Goal: Task Accomplishment & Management: Use online tool/utility

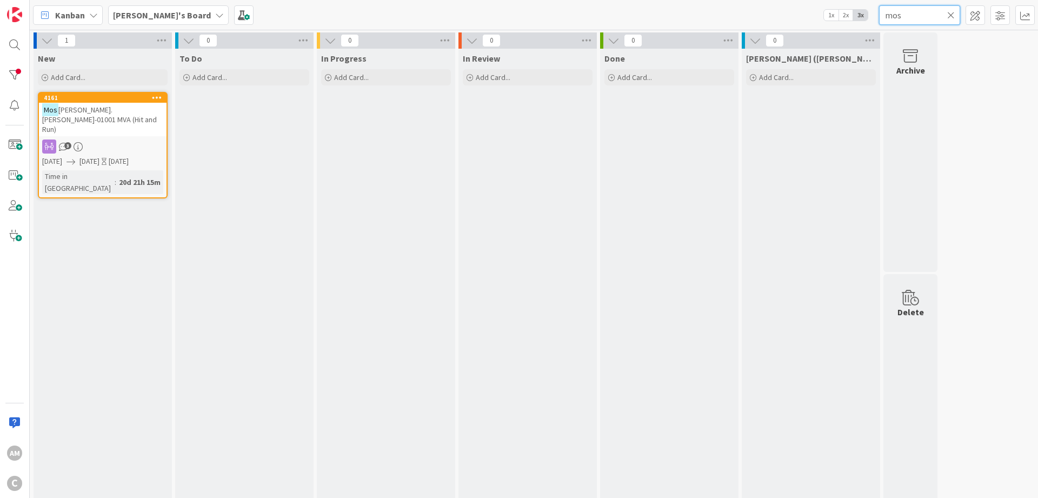
click at [947, 13] on input "mos" at bounding box center [919, 14] width 81 height 19
click at [951, 17] on icon at bounding box center [951, 15] width 8 height 10
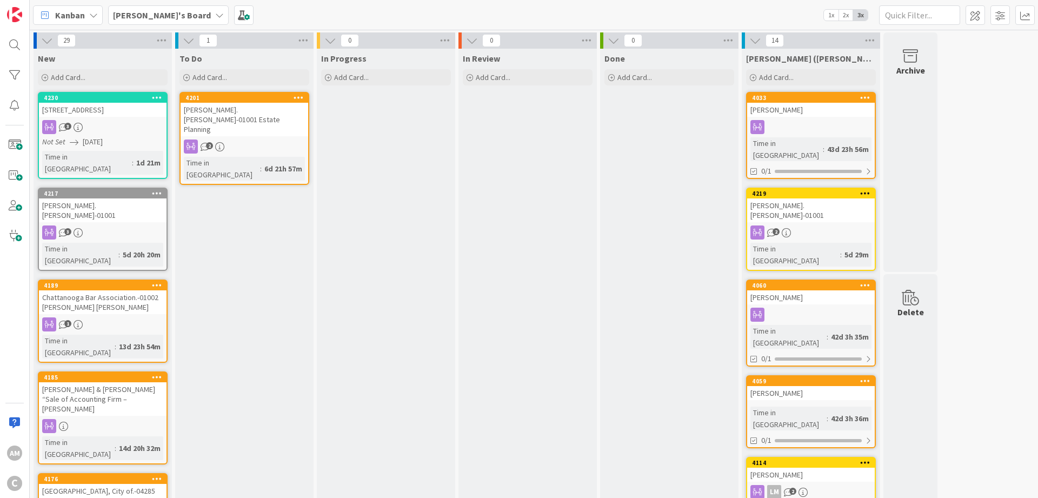
click at [275, 108] on div "[PERSON_NAME].[PERSON_NAME]-01001 Estate Planning" at bounding box center [245, 120] width 128 height 34
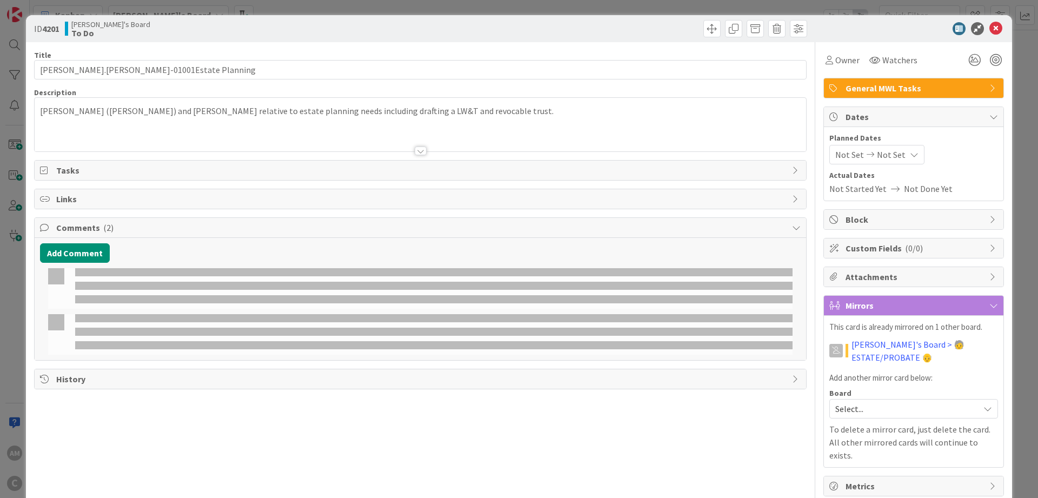
type input "[PERSON_NAME].[PERSON_NAME]-01001Estate Planning"
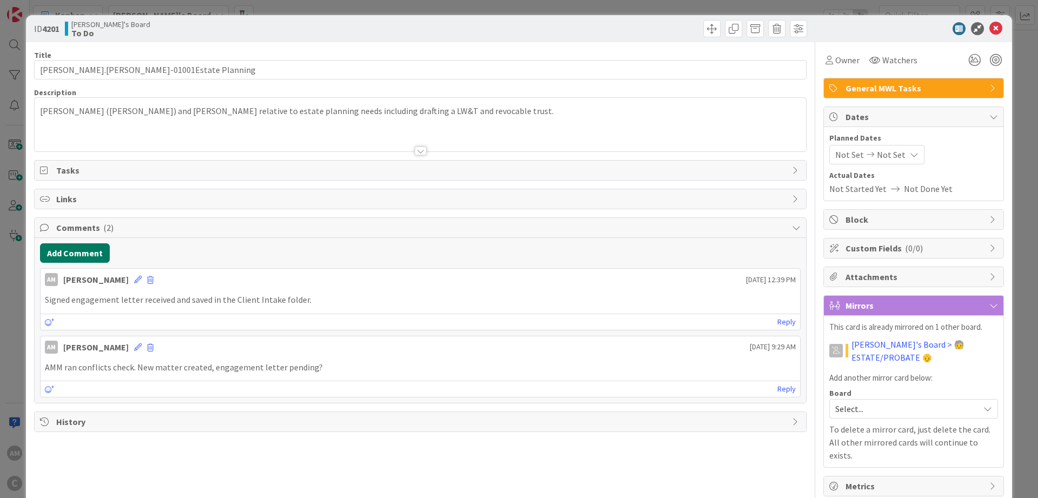
click at [71, 260] on button "Add Comment" at bounding box center [75, 252] width 70 height 19
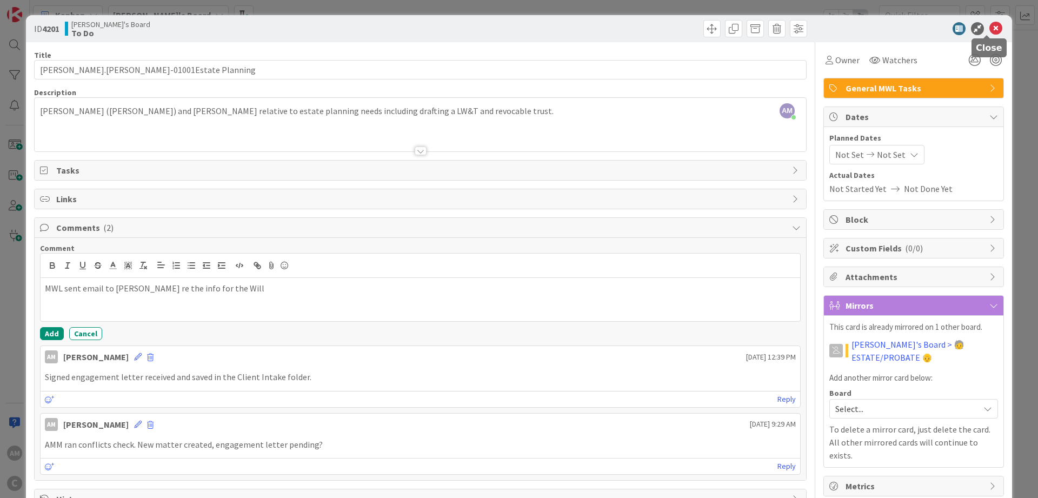
click at [990, 30] on icon at bounding box center [996, 28] width 13 height 13
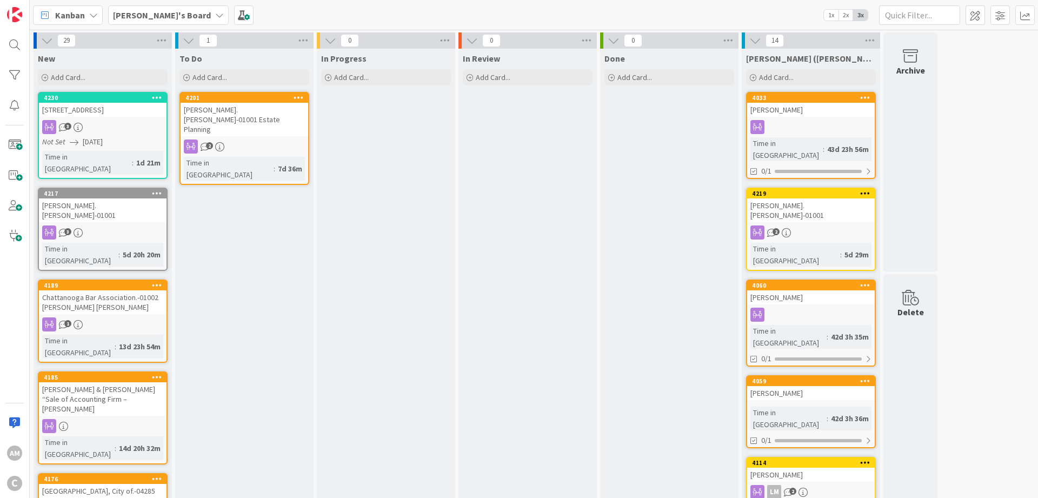
click at [165, 17] on div "[PERSON_NAME]'s Board" at bounding box center [168, 14] width 121 height 19
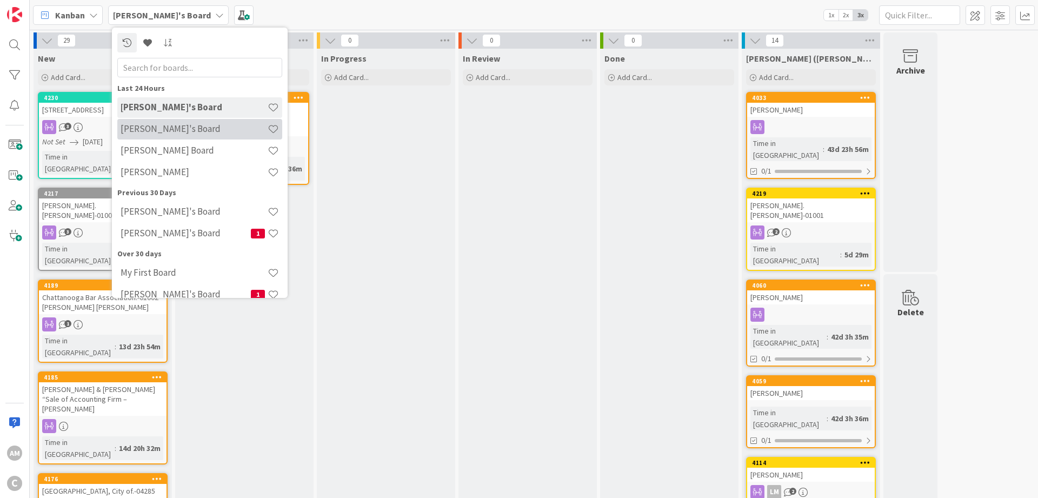
click at [153, 126] on h4 "[PERSON_NAME]'s Board" at bounding box center [194, 128] width 147 height 11
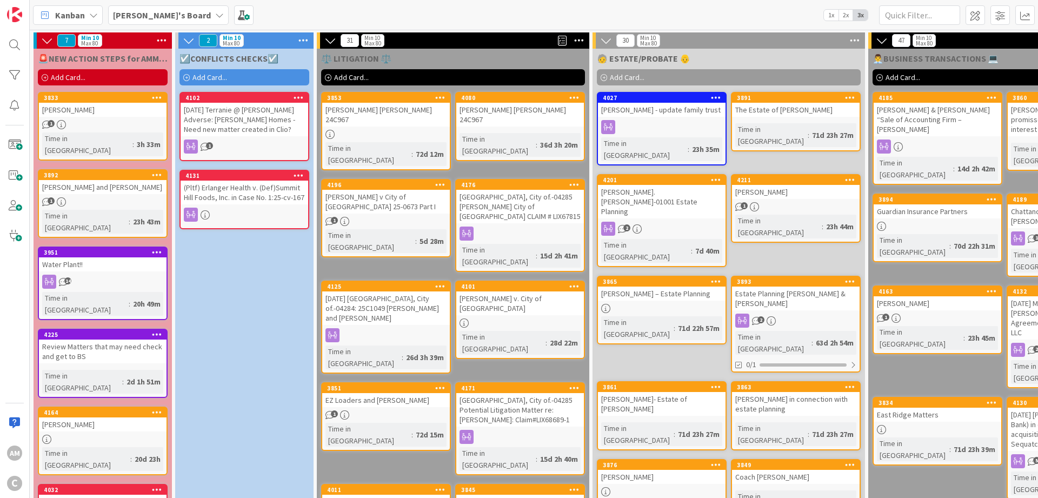
click at [114, 76] on div "Add Card..." at bounding box center [103, 77] width 130 height 16
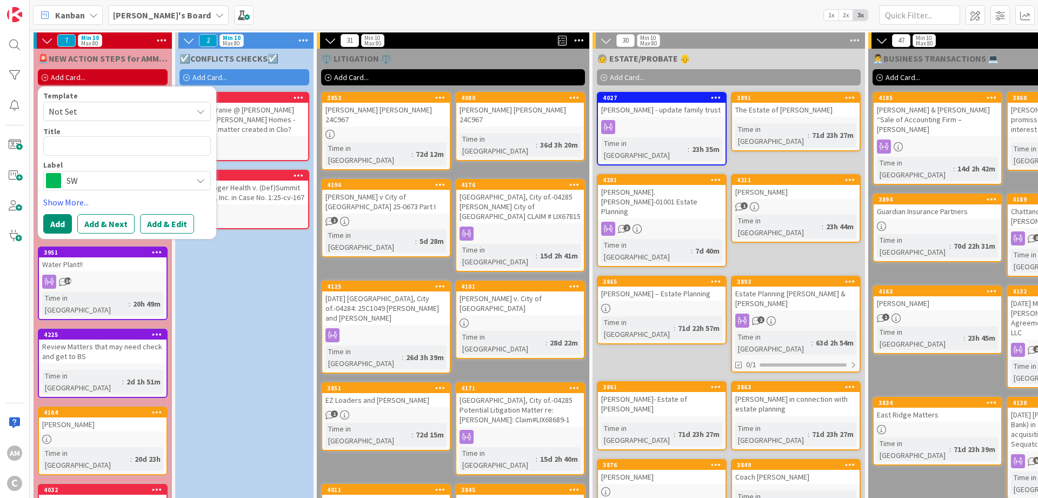
click at [75, 187] on span "SW" at bounding box center [127, 180] width 120 height 15
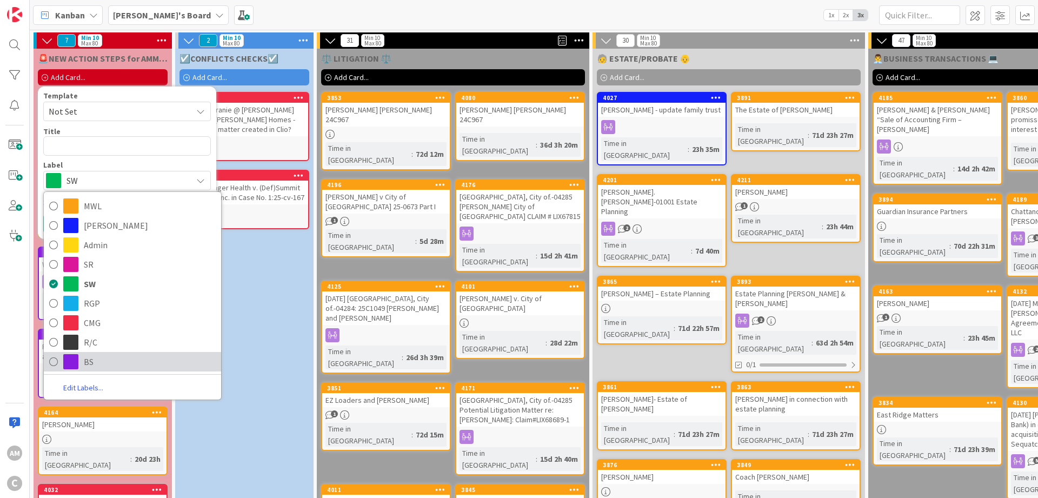
click at [81, 364] on link "BS" at bounding box center [132, 361] width 177 height 19
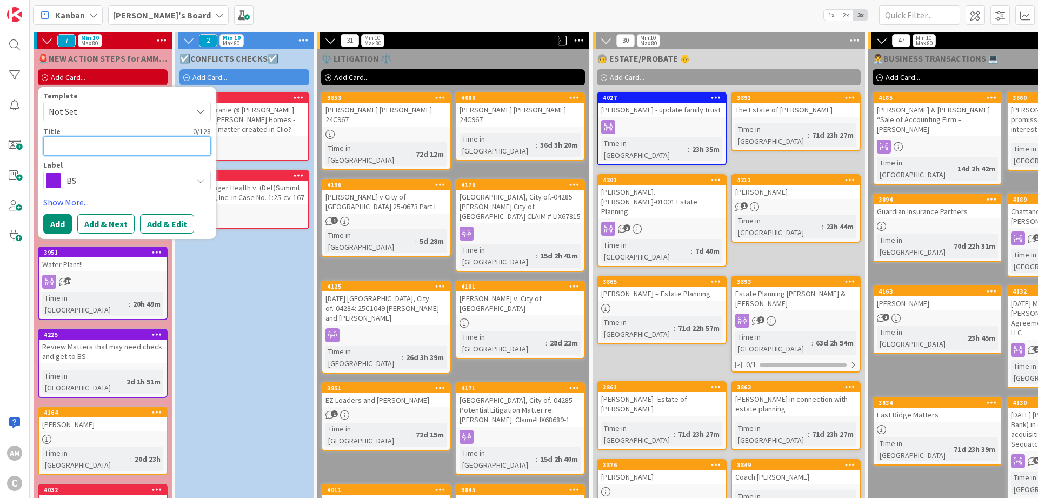
click at [81, 138] on textarea at bounding box center [127, 145] width 168 height 19
type textarea "x"
type textarea "H"
type textarea "x"
type textarea "Ha"
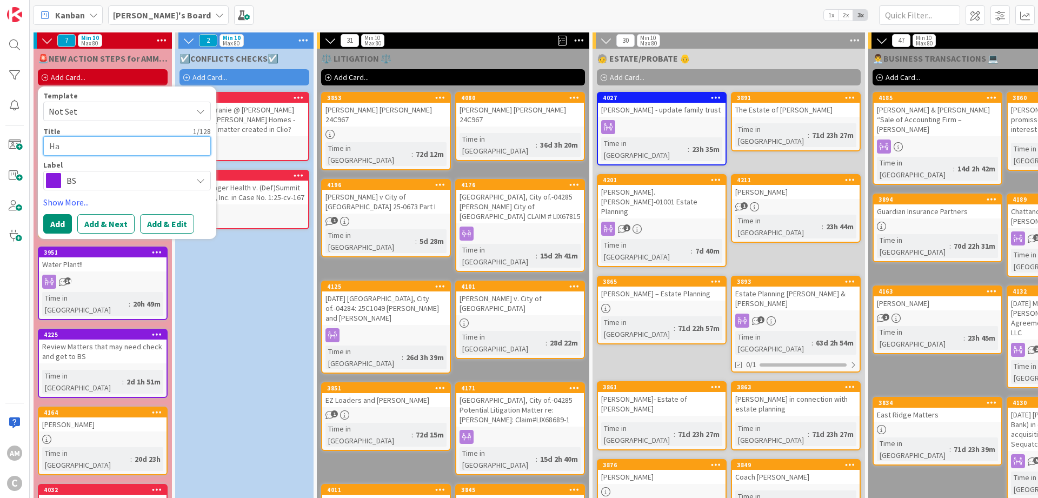
type textarea "x"
type textarea "[PERSON_NAME]"
type textarea "x"
type textarea "Hand"
type textarea "x"
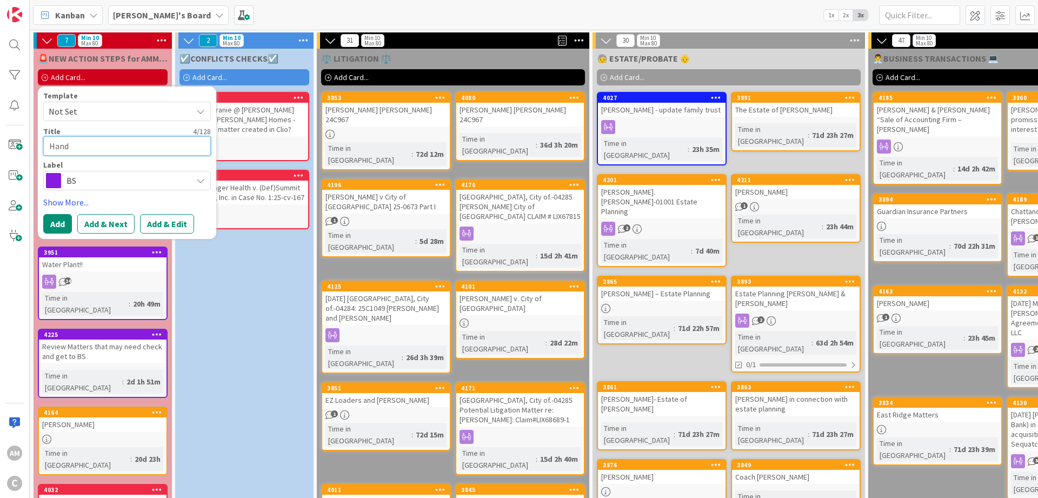
type textarea "Handl"
type textarea "x"
type textarea "Handle"
type textarea "x"
type textarea "Handle"
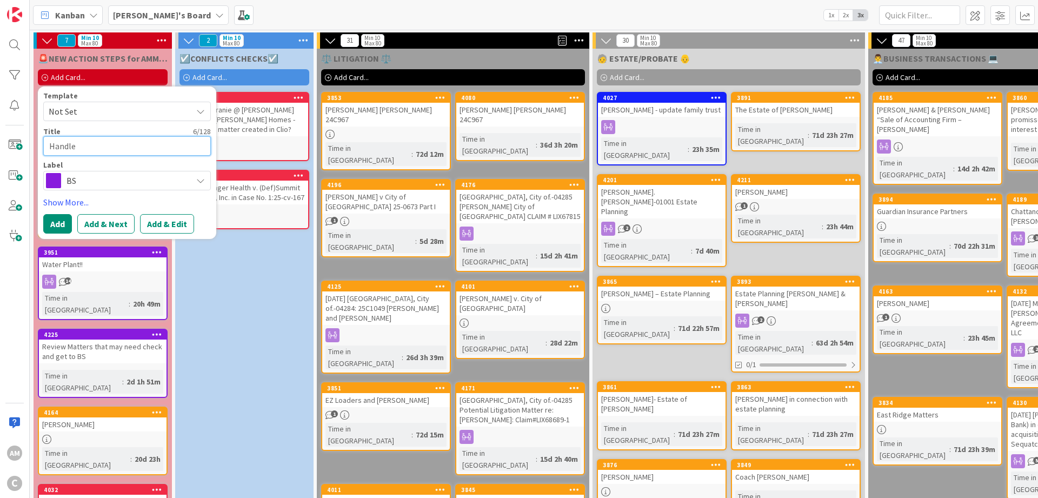
type textarea "x"
type textarea "Handle t"
type textarea "x"
type textarea "Handle th"
type textarea "x"
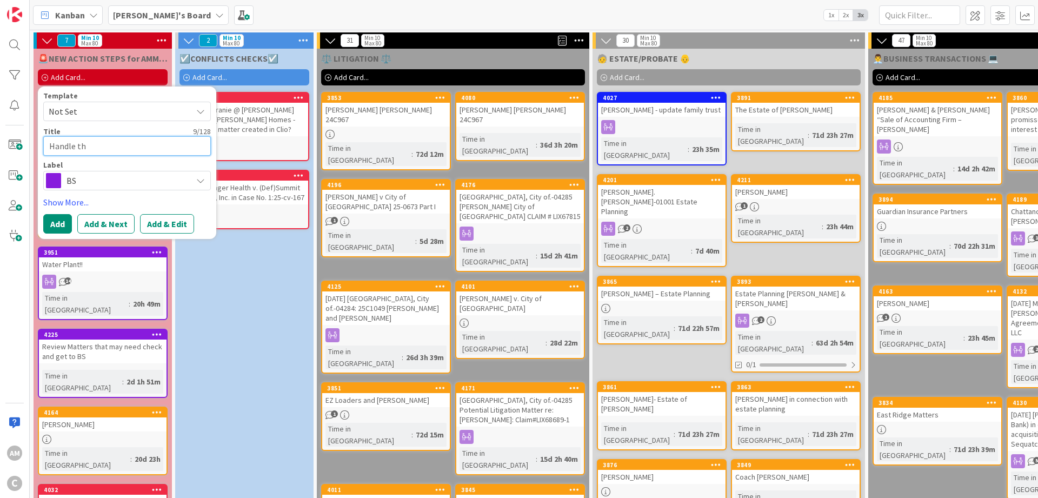
type textarea "Handle the"
type textarea "x"
type textarea "Handle the"
type textarea "x"
type textarea "Handle the d"
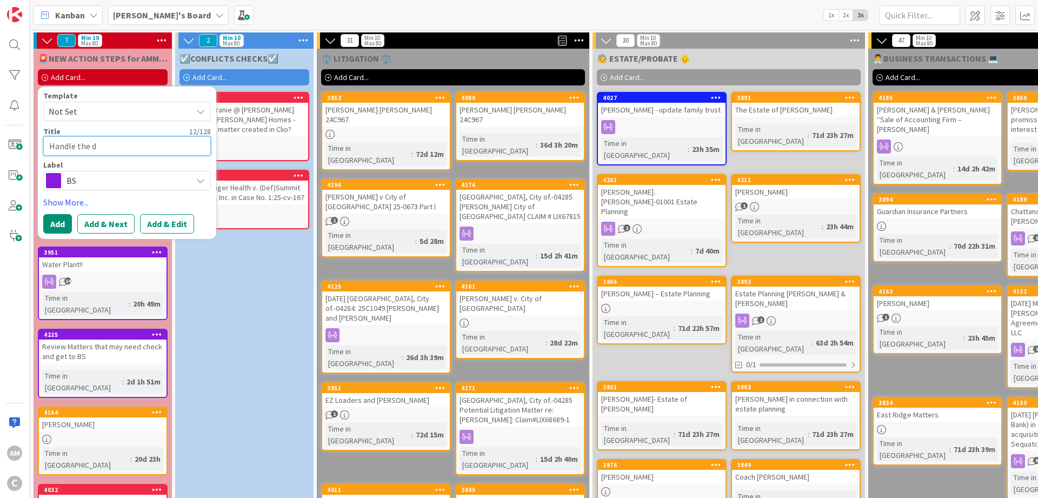
type textarea "x"
type textarea "Handle the de"
type textarea "x"
type textarea "Handle the dep"
type textarea "x"
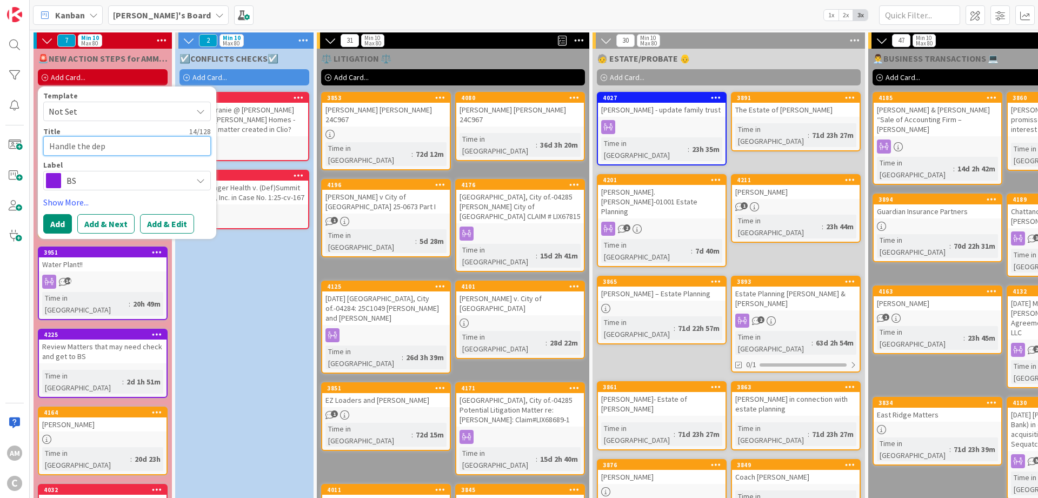
type textarea "Handle the depo"
type textarea "x"
type textarea "Handle the depos"
type textarea "x"
type textarea "Handle the depost"
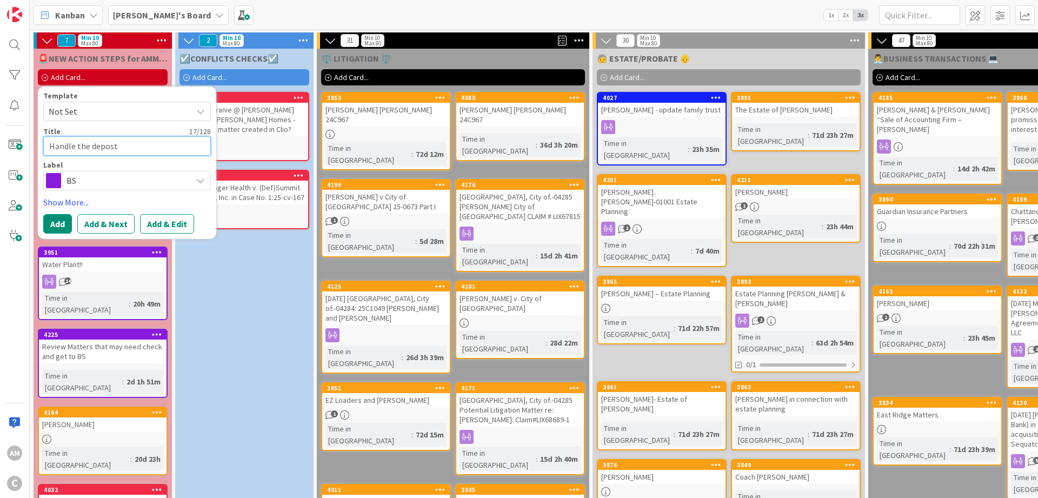
type textarea "x"
type textarea "Handle the depost"
type textarea "x"
type textarea "Handle the depost"
type textarea "x"
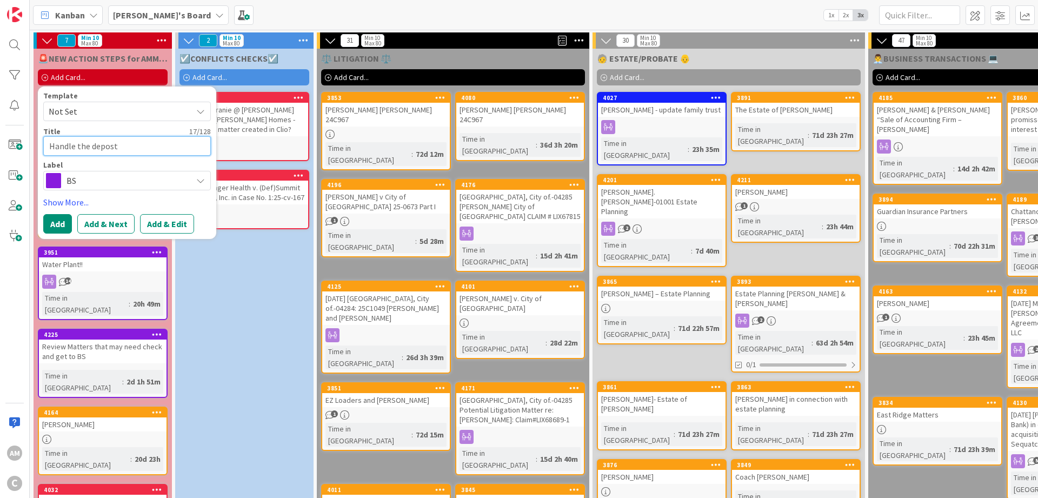
type textarea "Handle the depos"
type textarea "x"
type textarea "Handle the deposi"
type textarea "x"
type textarea "Handle the deposit"
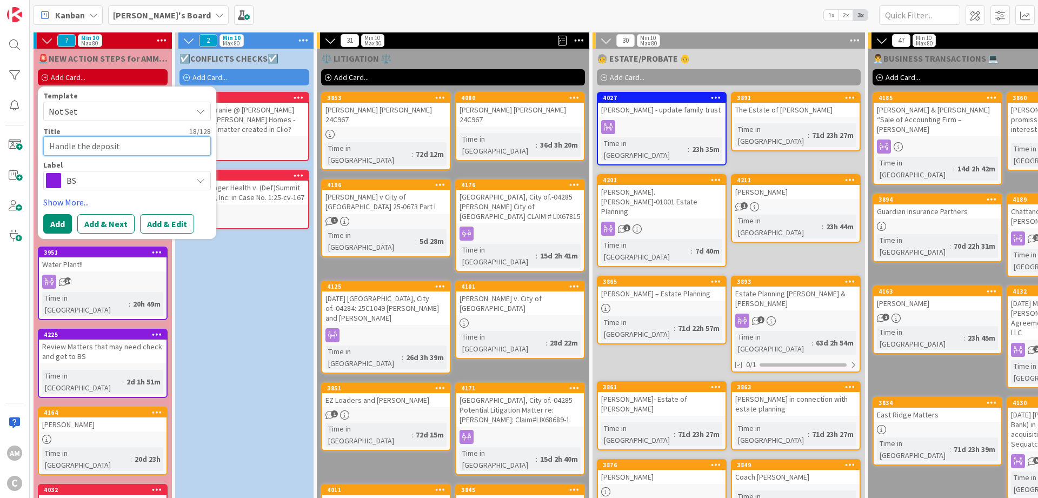
type textarea "x"
type textarea "Handle the deposit"
type textarea "x"
type textarea "Handle the deposit w"
type textarea "x"
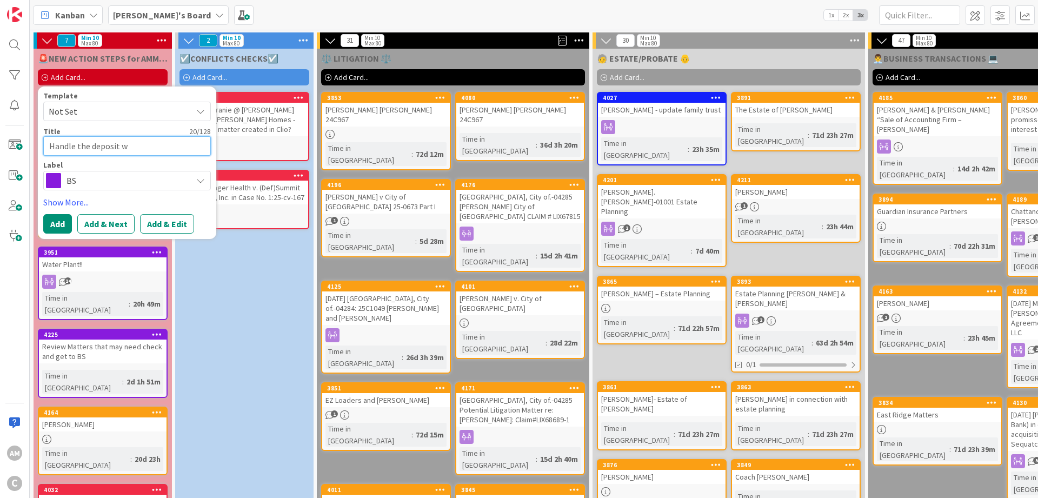
type textarea "Handle the deposit wh"
type textarea "x"
type textarea "Handle the deposit whi"
type textarea "x"
type textarea "Handle the deposit whiw"
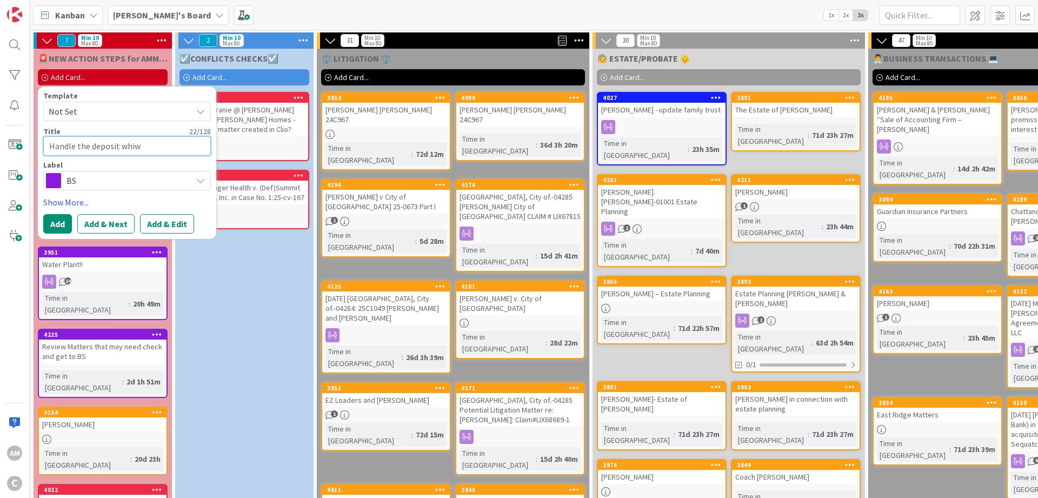
type textarea "x"
type textarea "Handle the deposit whiwe"
type textarea "x"
type textarea "Handle the deposit whiw"
type textarea "x"
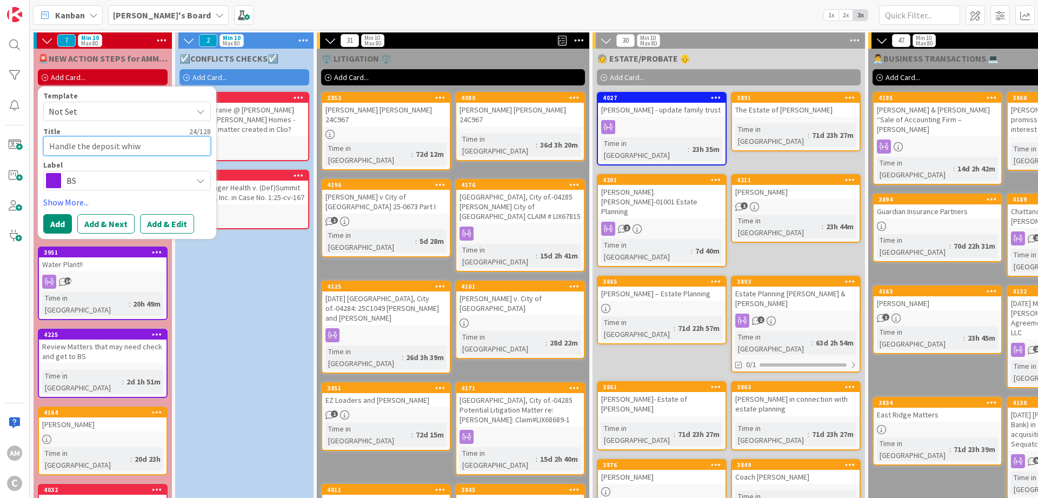
type textarea "Handle the deposit whi"
type textarea "x"
type textarea "Handle the deposit whil"
type textarea "x"
type textarea "Handle the deposit while"
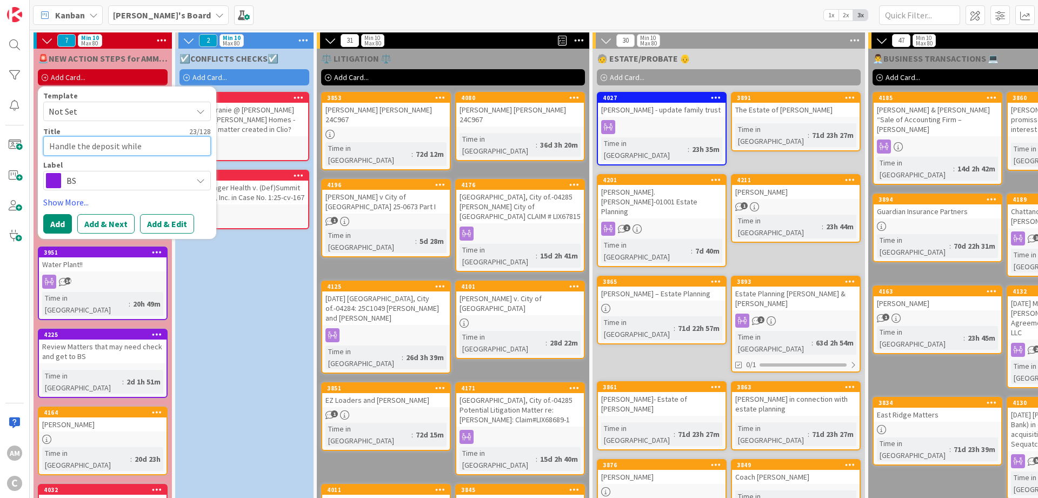
type textarea "x"
type textarea "Handle the deposit while"
type textarea "x"
type textarea "Handle the deposit while B"
type textarea "x"
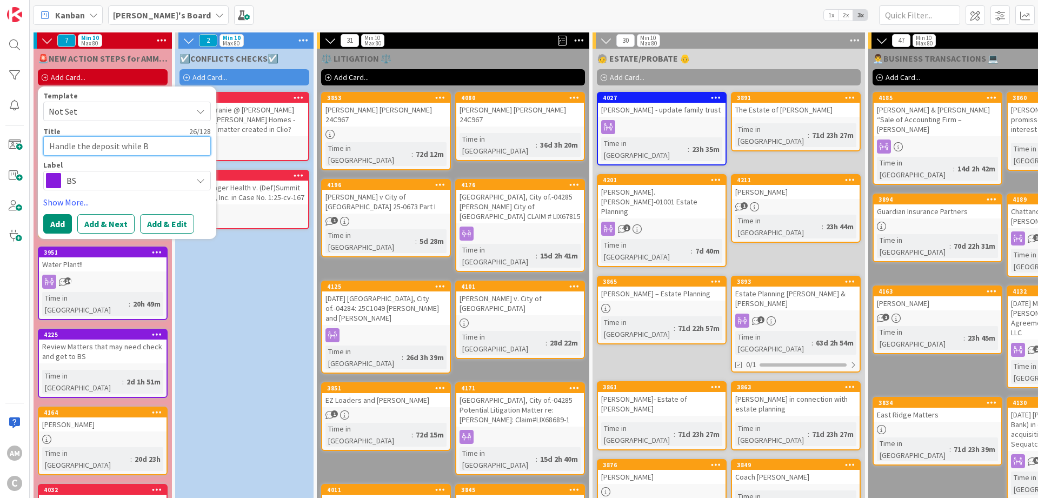
type textarea "Handle the deposit while Br"
type textarea "x"
type textarea "Handle the deposit while Bro"
type textarea "x"
type textarea "Handle the deposit while Broo"
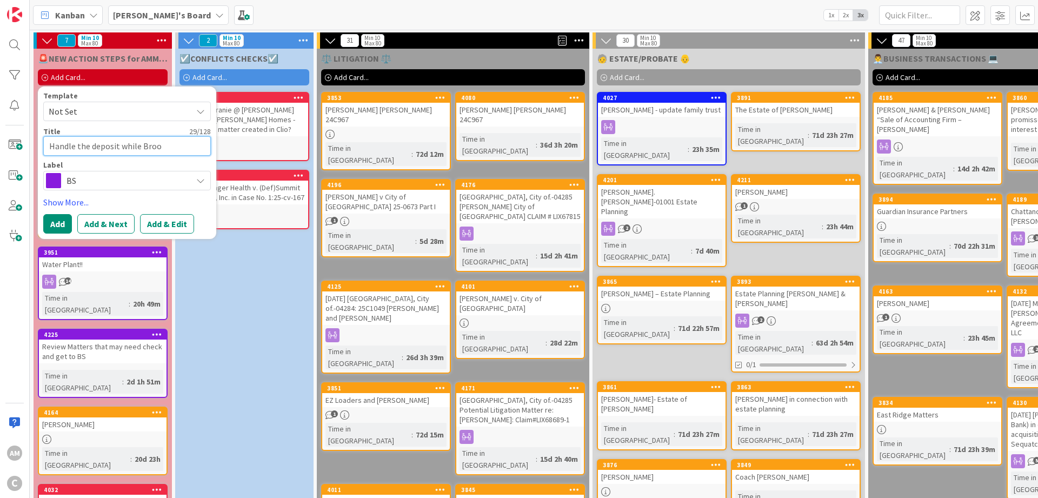
type textarea "x"
type textarea "Handle the deposit while [PERSON_NAME]"
type textarea "x"
type textarea "Handle the deposit while [PERSON_NAME]"
type textarea "x"
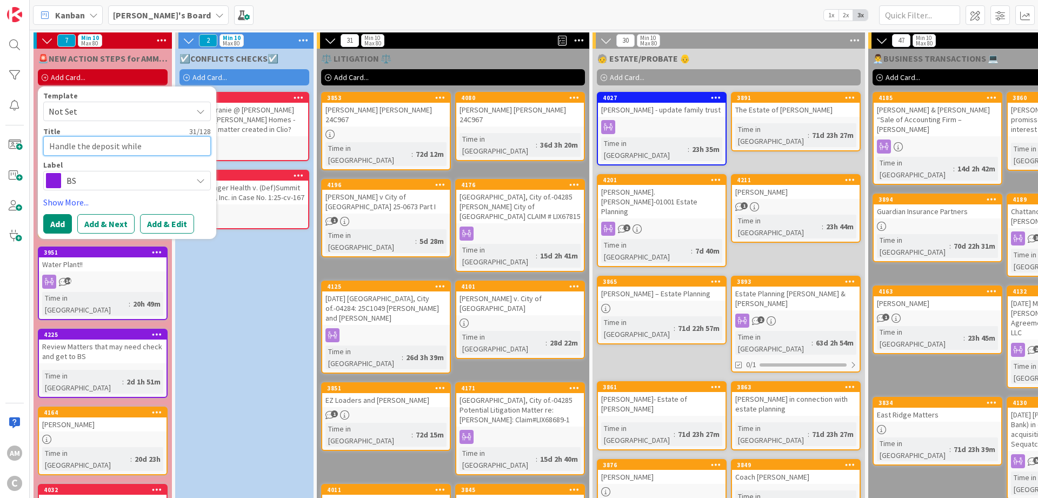
type textarea "Handle the deposit while [PERSON_NAME]"
type textarea "x"
type textarea "Handle the deposit while [PERSON_NAME]"
type textarea "x"
type textarea "Handle the deposit while [PERSON_NAME] is"
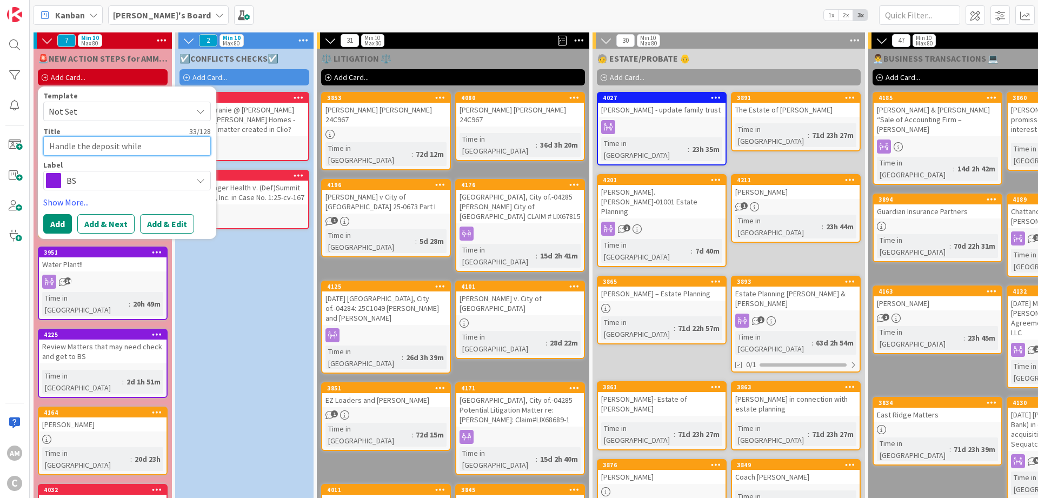
type textarea "x"
type textarea "Handle the deposit while [PERSON_NAME] is"
type textarea "x"
type textarea "Handle the deposit while [PERSON_NAME] is o"
type textarea "x"
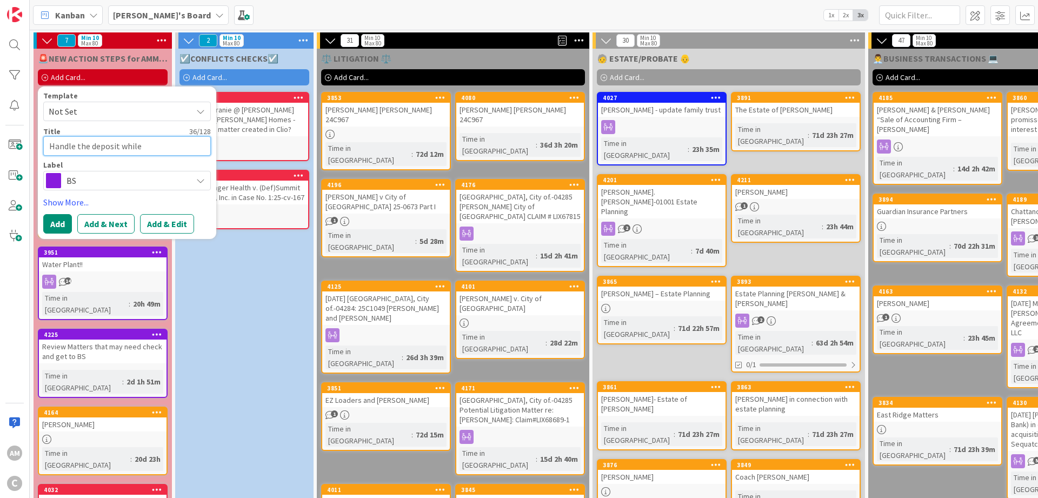
type textarea "Handle the deposit while [PERSON_NAME] is ou"
type textarea "x"
type textarea "Handle the deposit while [PERSON_NAME] is our"
type textarea "x"
type textarea "Handle the deposit while [PERSON_NAME] is ou"
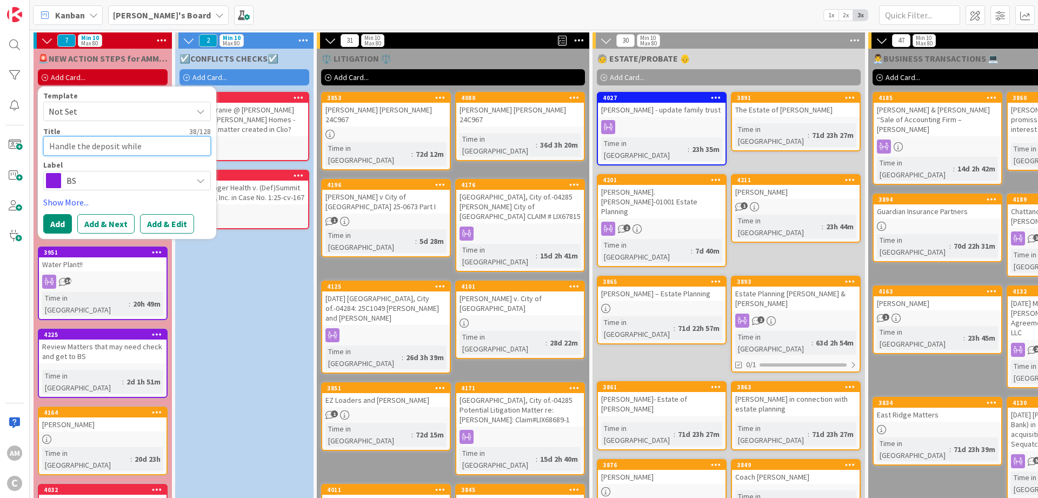
type textarea "x"
type textarea "Handle the deposit while [PERSON_NAME] is out"
type textarea "x"
type textarea "Handle the deposit while [PERSON_NAME] is out"
type textarea "x"
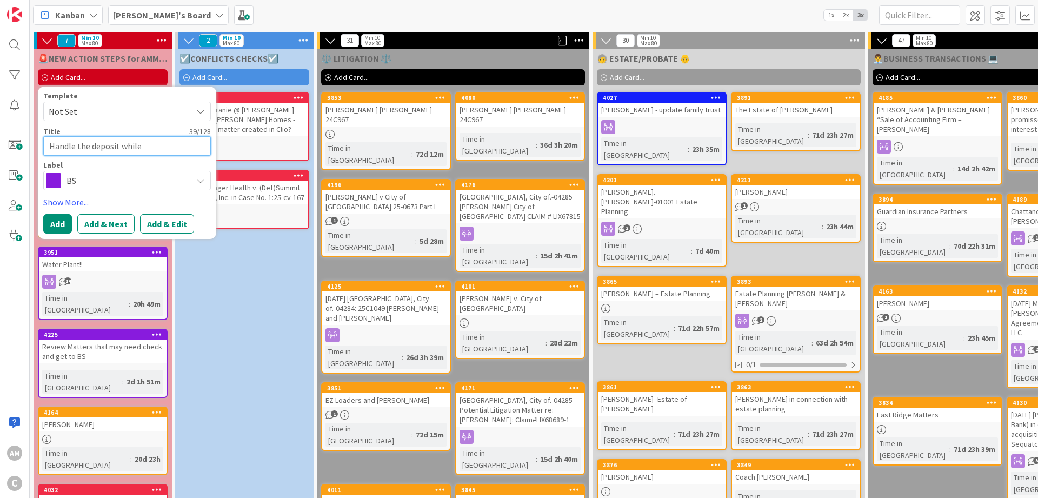
type textarea "Handle the deposit while [PERSON_NAME] is out o"
type textarea "x"
type textarea "Handle the deposit while [PERSON_NAME] is out of"
type textarea "x"
type textarea "Handle the deposit while [PERSON_NAME] is out of"
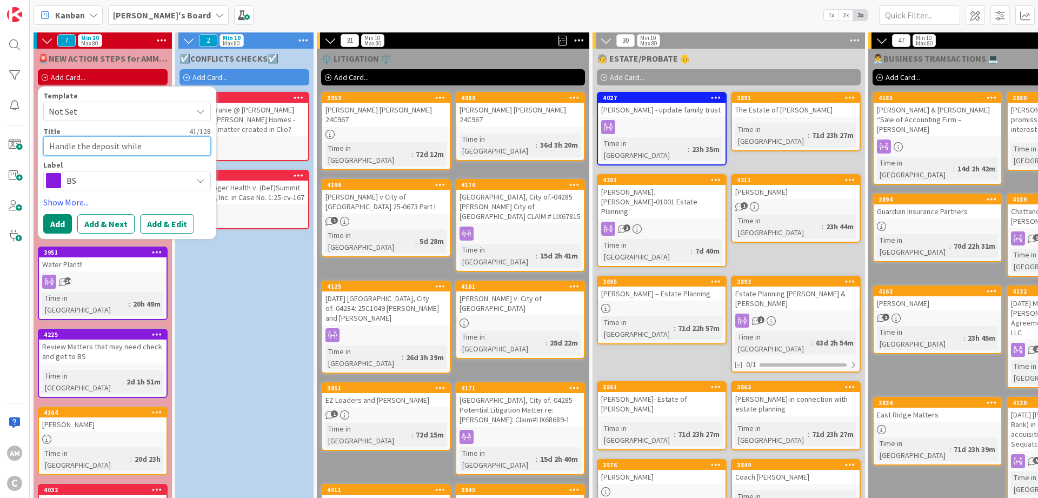
type textarea "x"
type textarea "Handle the deposit while [PERSON_NAME] is out of t"
type textarea "x"
type textarea "Handle the deposit while [PERSON_NAME] is out of th"
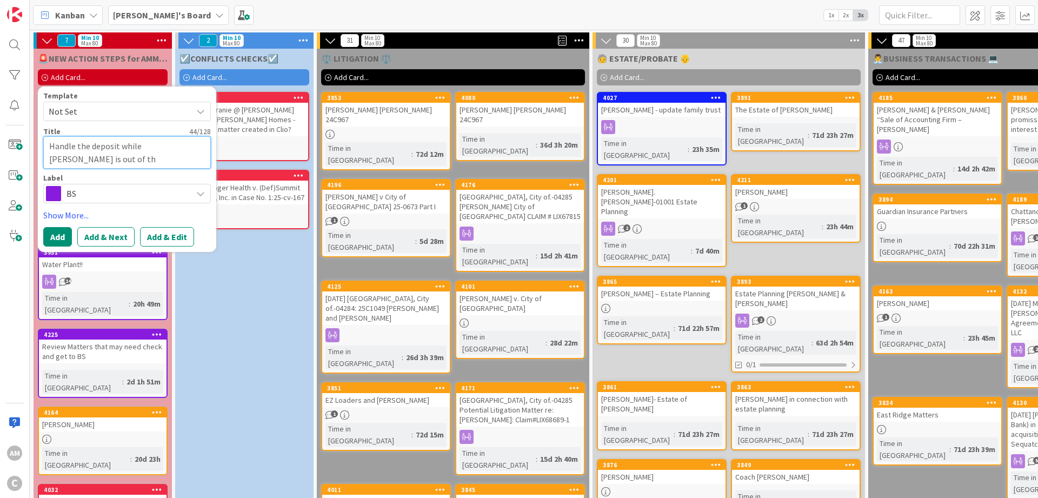
type textarea "x"
type textarea "Handle the deposit while [PERSON_NAME] is out of the"
type textarea "x"
type textarea "Handle the deposit while [PERSON_NAME] is out of the"
type textarea "x"
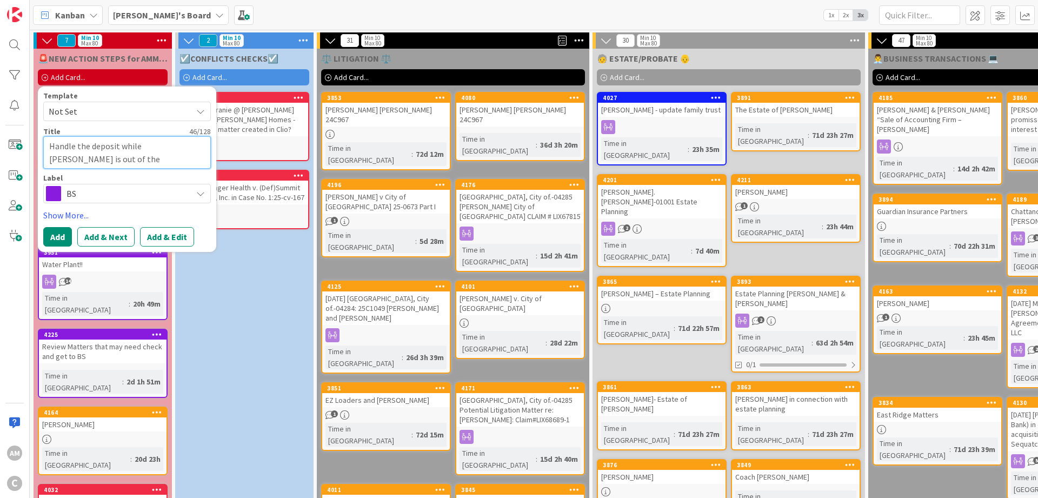
type textarea "Handle the deposit while [PERSON_NAME] is out of the o"
type textarea "x"
type textarea "Handle the deposit while [PERSON_NAME] is out of the of"
type textarea "x"
type textarea "Handle the deposit while [PERSON_NAME] is out of the off"
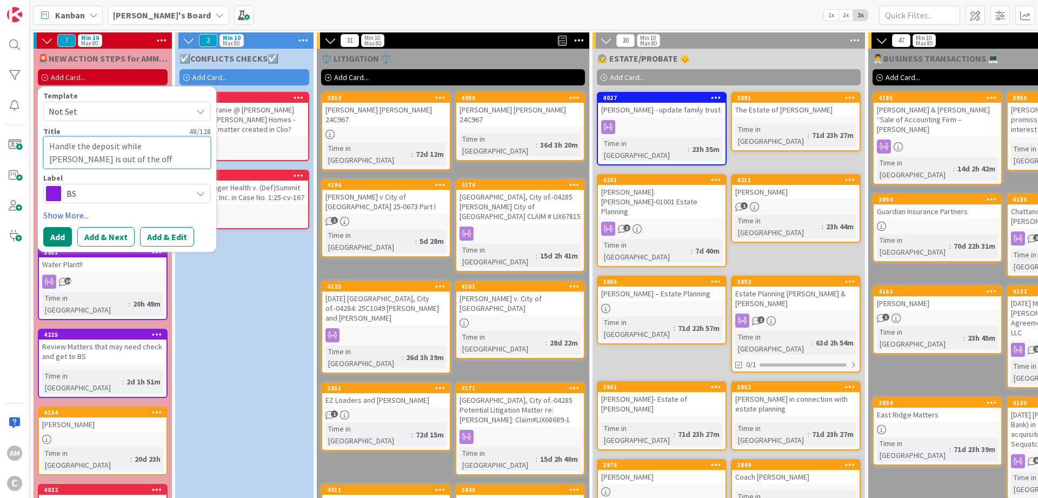
type textarea "x"
type textarea "Handle the deposit while [PERSON_NAME] is out of the offi"
type textarea "x"
type textarea "Handle the deposit while [PERSON_NAME] is out of the offic"
type textarea "x"
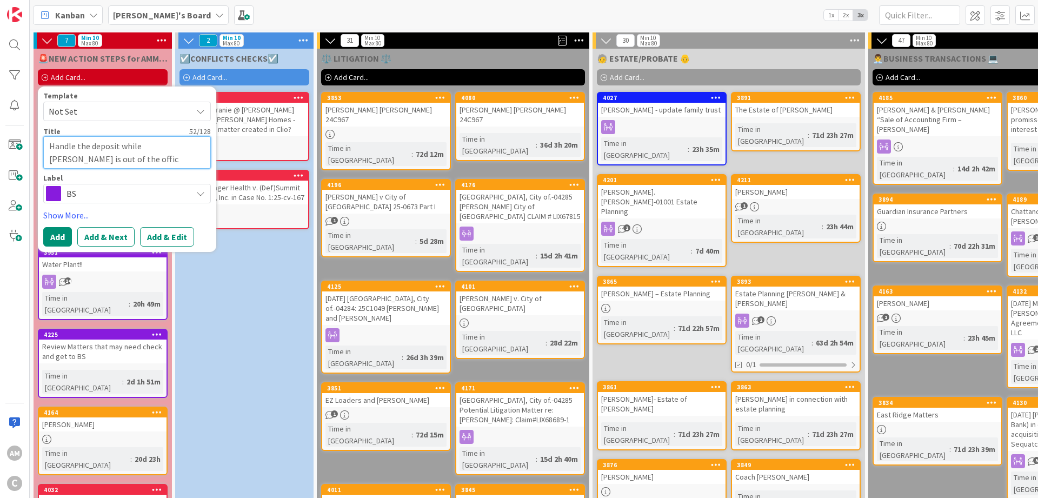
type textarea "Handle the deposit while [PERSON_NAME] is out of the office"
type textarea "x"
type textarea "Handle the deposit while [PERSON_NAME] is out of the office"
type textarea "x"
type textarea "Handle the deposit while [PERSON_NAME] is out of the office n"
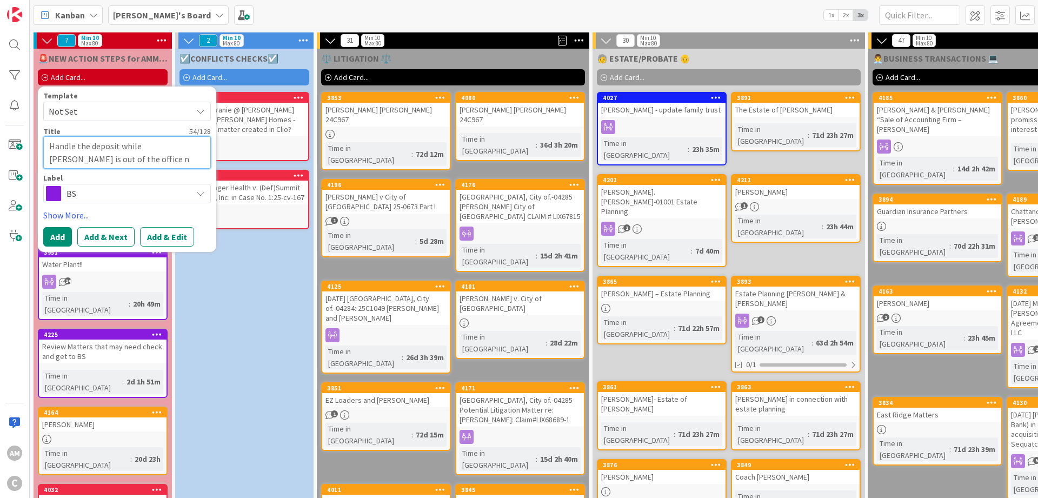
type textarea "x"
type textarea "Handle the deposit while [PERSON_NAME] is out of the office ne"
type textarea "x"
type textarea "Handle the deposit while [PERSON_NAME] is out of the office nex"
type textarea "x"
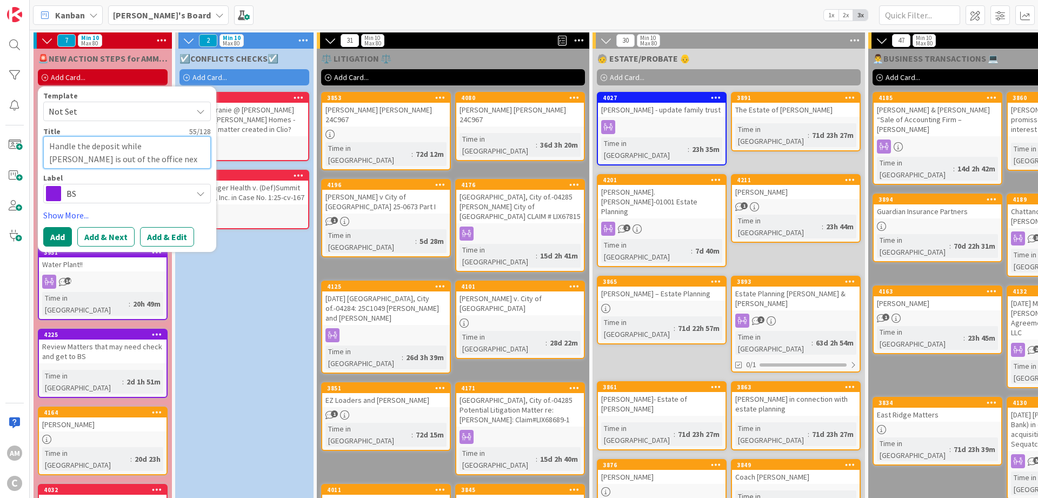
type textarea "Handle the deposit while [PERSON_NAME] is out of the office next"
type textarea "x"
type textarea "Handle the deposit while [PERSON_NAME] is out of the office next"
type textarea "x"
type textarea "Handle the deposit while [PERSON_NAME] is out of the office next ("
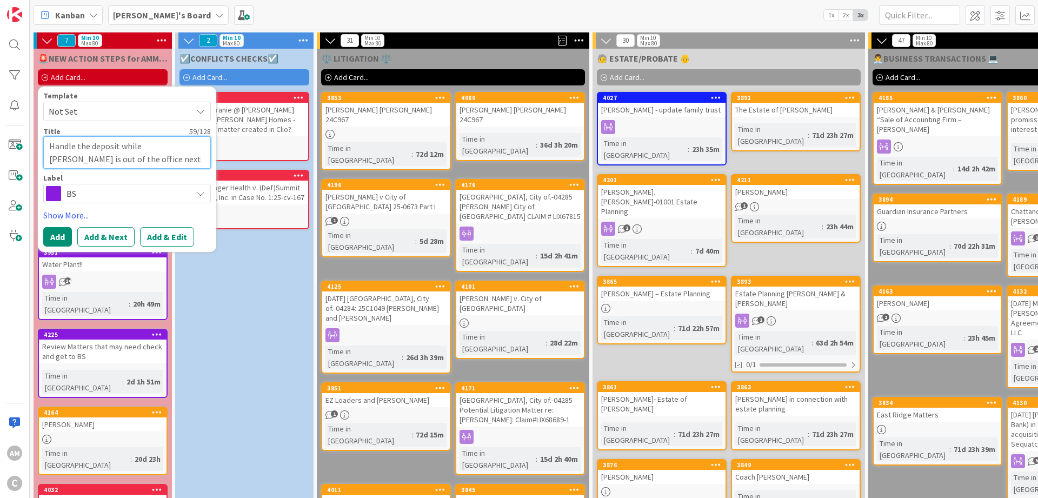
type textarea "x"
type textarea "Handle the deposit while [PERSON_NAME] is out of the office next (1"
type textarea "x"
type textarea "Handle the deposit while [PERSON_NAME] is out of the office next (10"
type textarea "x"
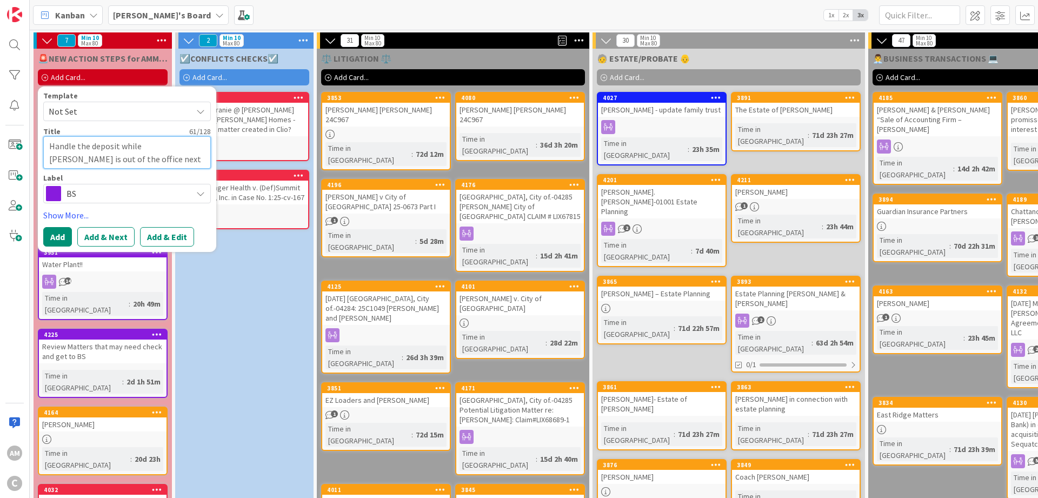
type textarea "Handle the deposit while [PERSON_NAME] is out of the office next (10/"
type textarea "x"
type textarea "Handle the deposit while [PERSON_NAME] is out of the office next (10/6"
type textarea "x"
type textarea "Handle the deposit while [PERSON_NAME] is out of the office next (10/6)"
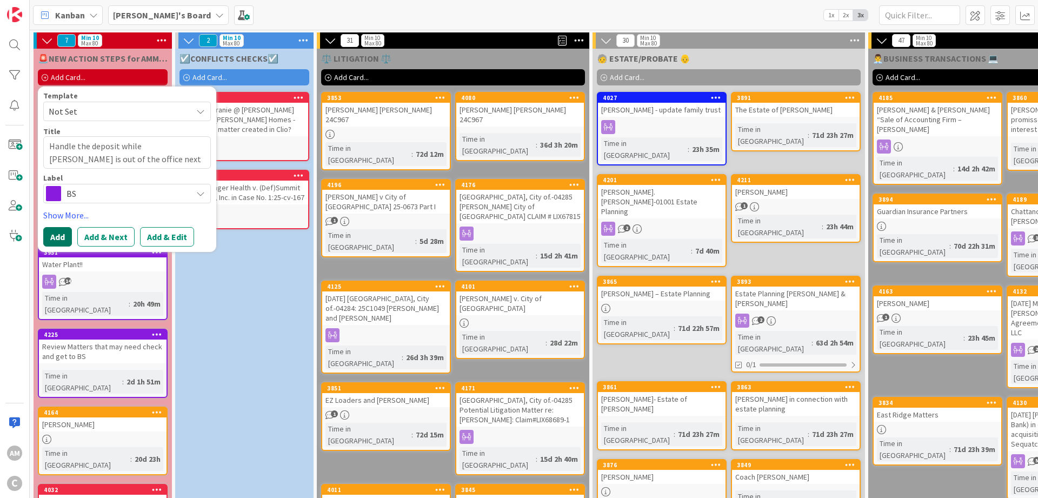
click at [65, 233] on button "Add" at bounding box center [57, 236] width 29 height 19
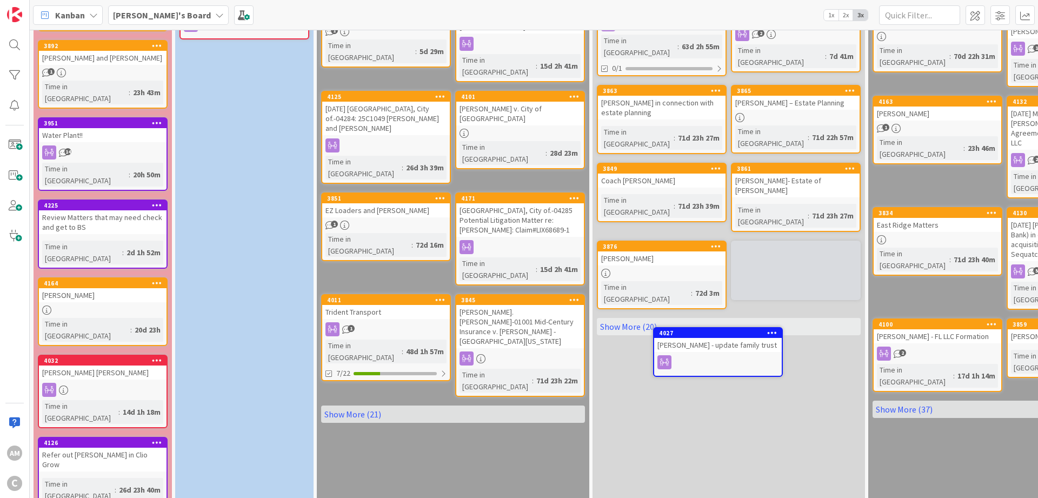
scroll to position [195, 0]
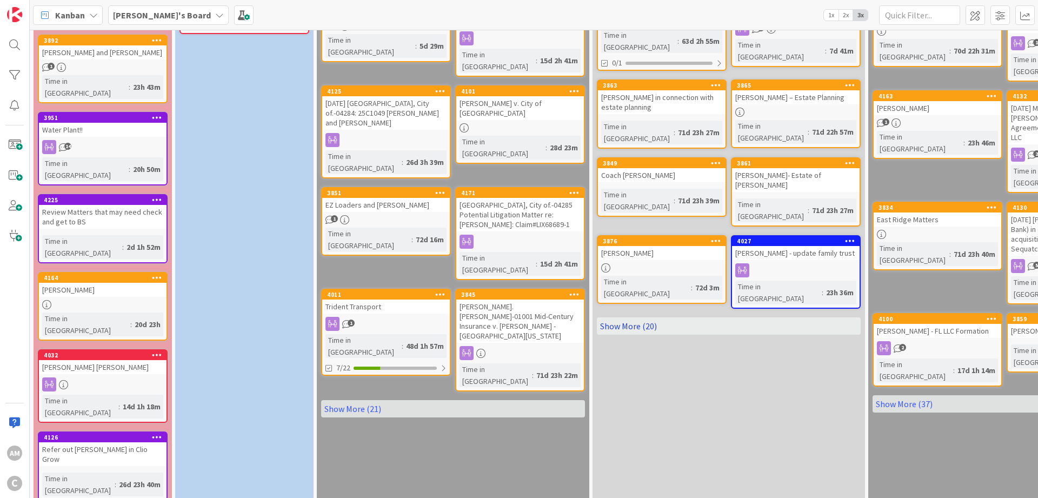
click at [640, 317] on link "Show More (20)" at bounding box center [729, 325] width 264 height 17
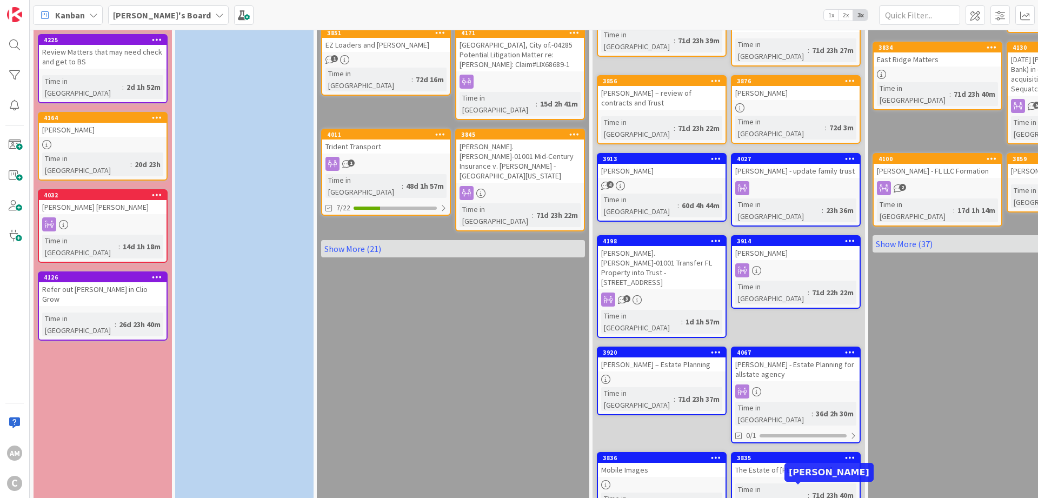
scroll to position [314, 0]
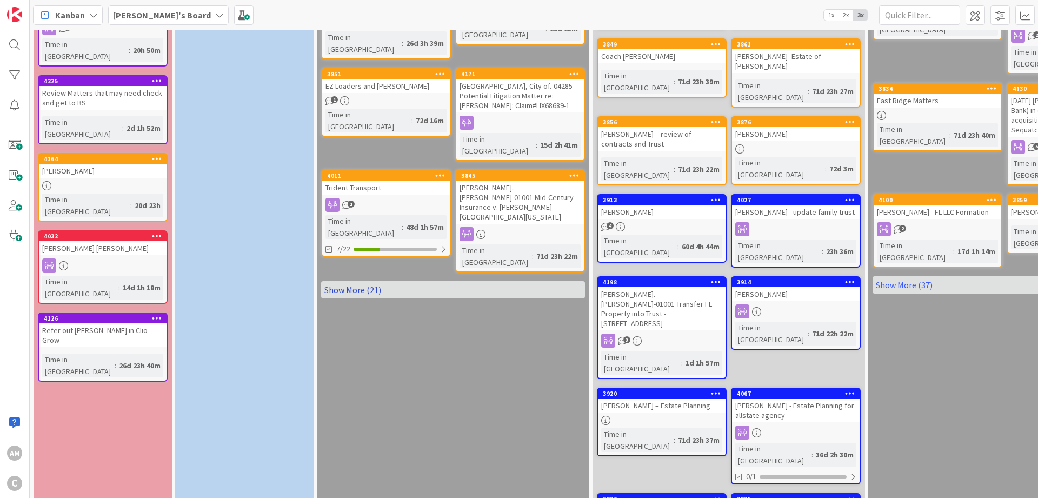
click at [358, 281] on link "Show More (21)" at bounding box center [453, 289] width 264 height 17
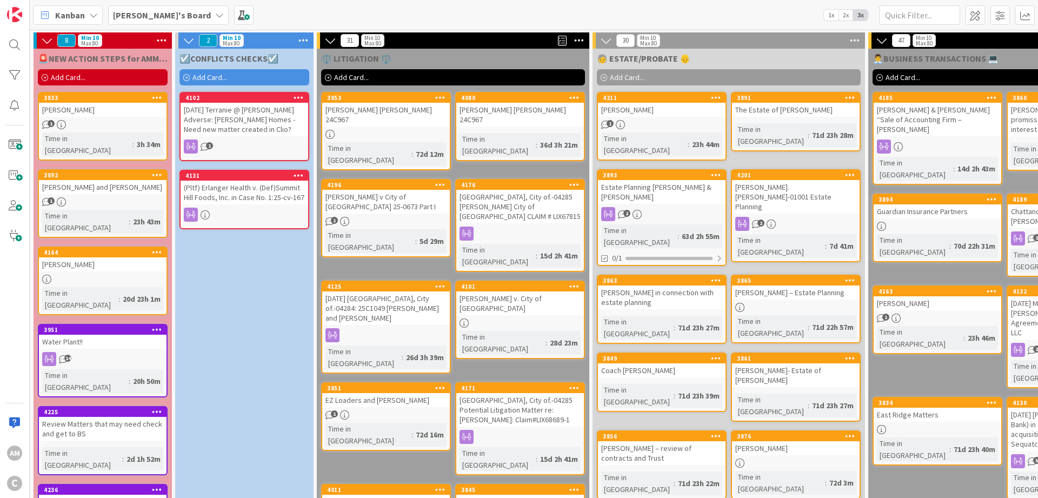
scroll to position [65, 0]
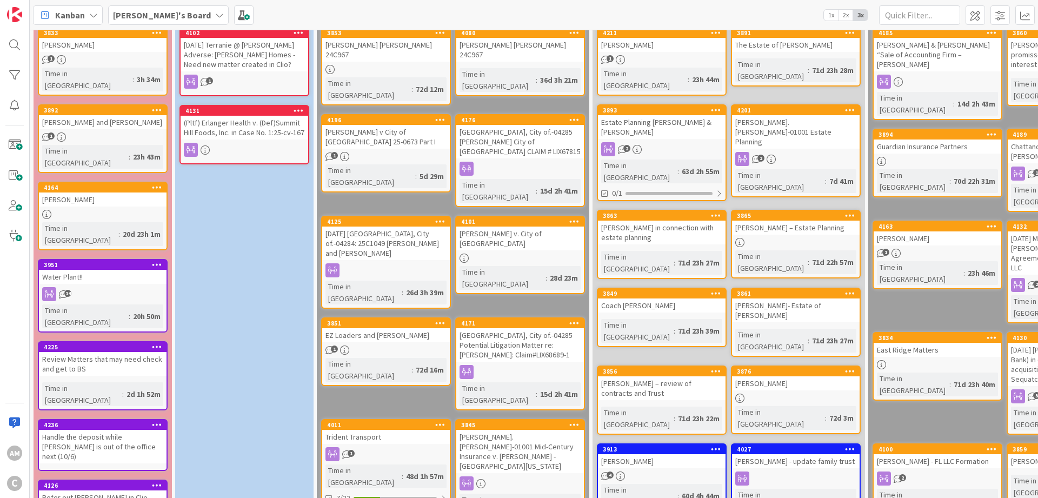
click at [149, 14] on b "[PERSON_NAME]'s Board" at bounding box center [162, 15] width 98 height 11
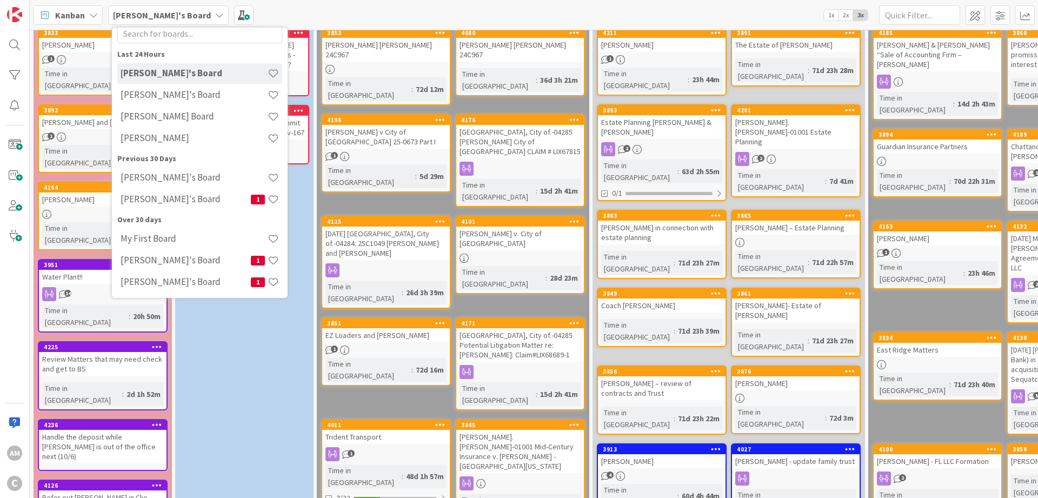
scroll to position [35, 0]
click at [184, 201] on h4 "[PERSON_NAME]'s Board" at bounding box center [186, 198] width 130 height 11
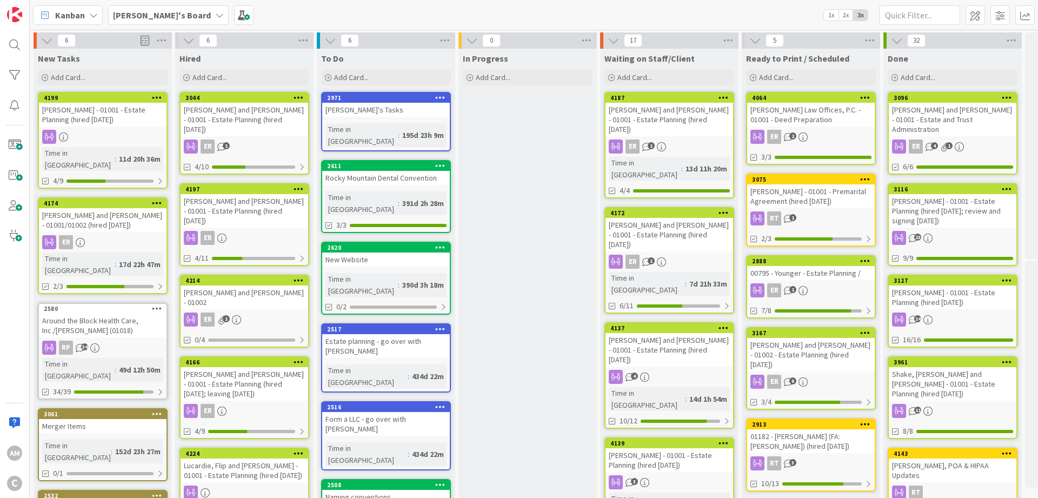
click at [181, 18] on div "[PERSON_NAME]'s Board" at bounding box center [168, 14] width 121 height 19
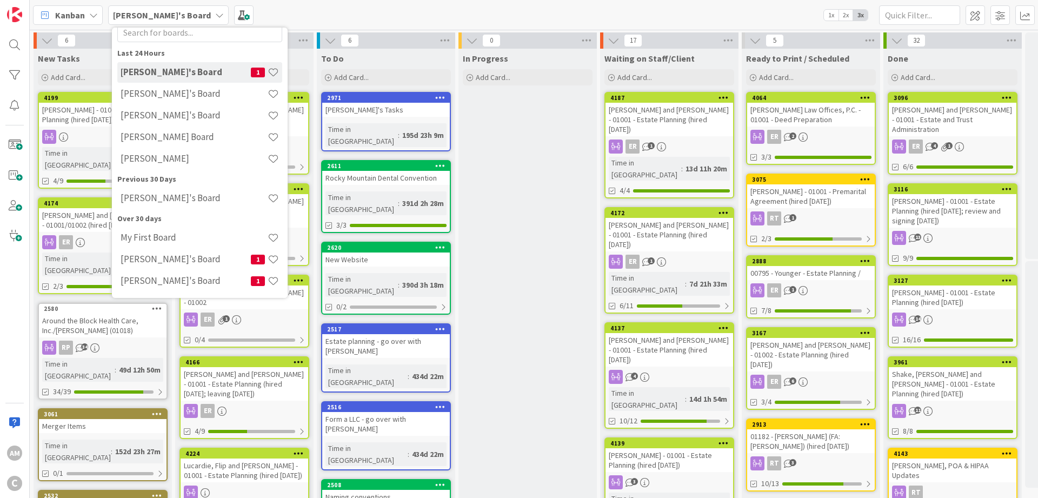
scroll to position [34, 0]
click at [152, 264] on h4 "[PERSON_NAME]'s Board" at bounding box center [186, 260] width 130 height 11
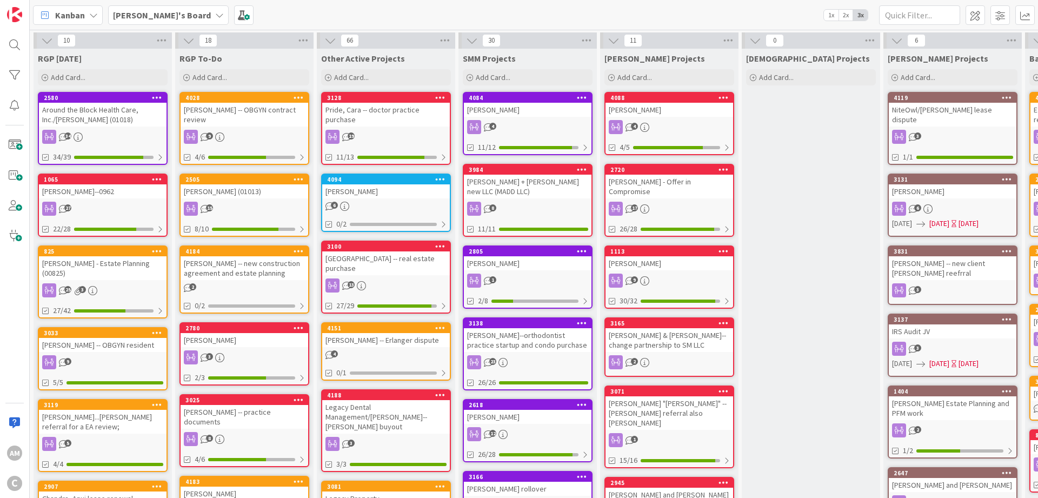
click at [175, 16] on div "[PERSON_NAME]'s Board" at bounding box center [168, 14] width 121 height 19
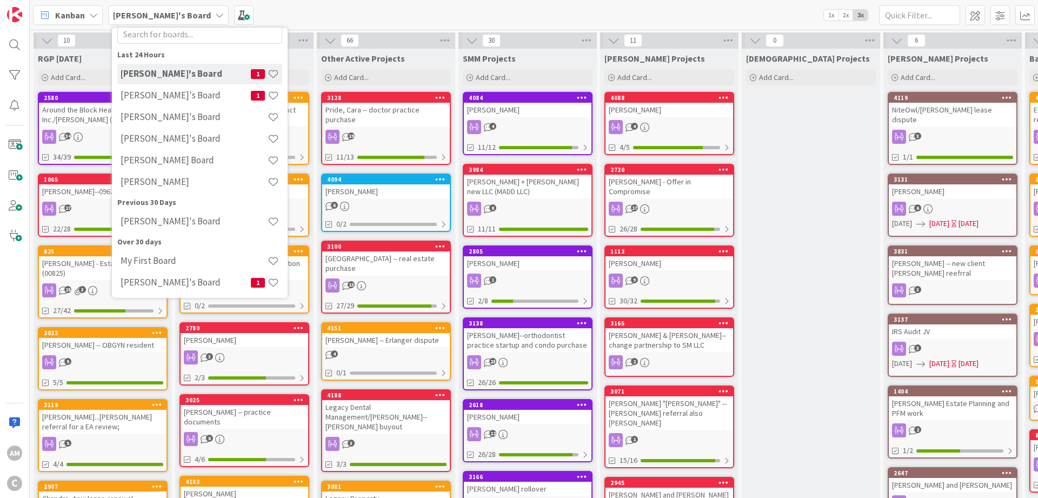
scroll to position [34, 0]
click at [169, 145] on div "[PERSON_NAME]'s Board" at bounding box center [199, 139] width 165 height 21
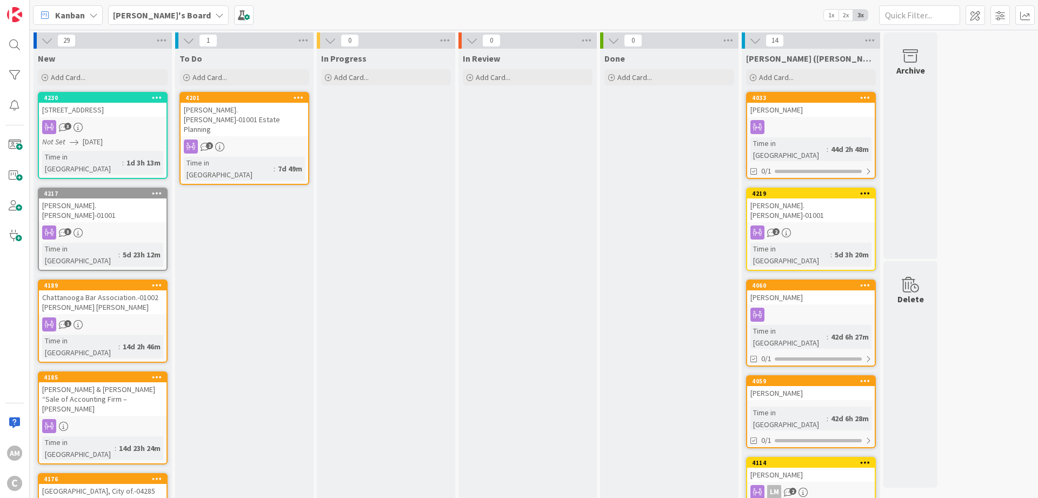
click at [149, 18] on b "[PERSON_NAME]'s Board" at bounding box center [162, 15] width 98 height 11
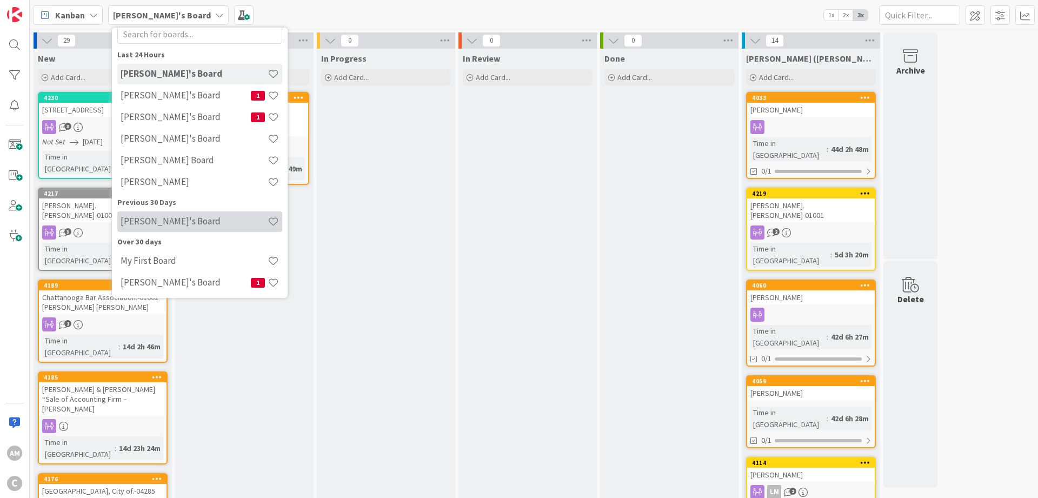
click at [177, 225] on h4 "[PERSON_NAME]'s Board" at bounding box center [194, 221] width 147 height 11
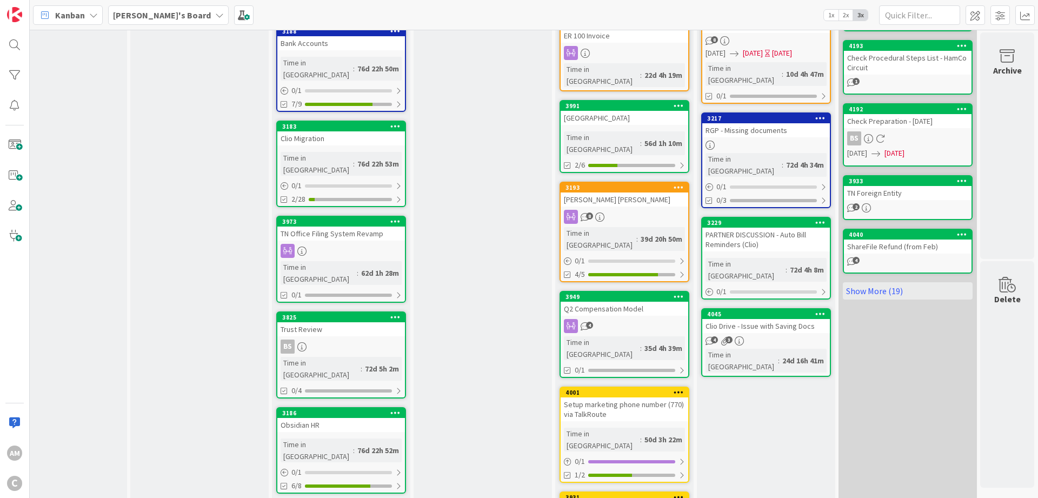
scroll to position [479, 54]
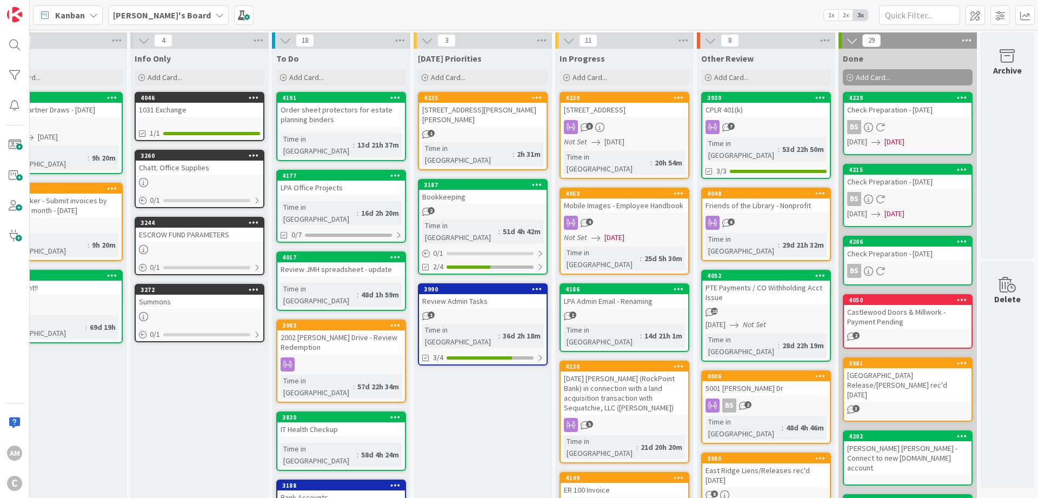
scroll to position [0, 0]
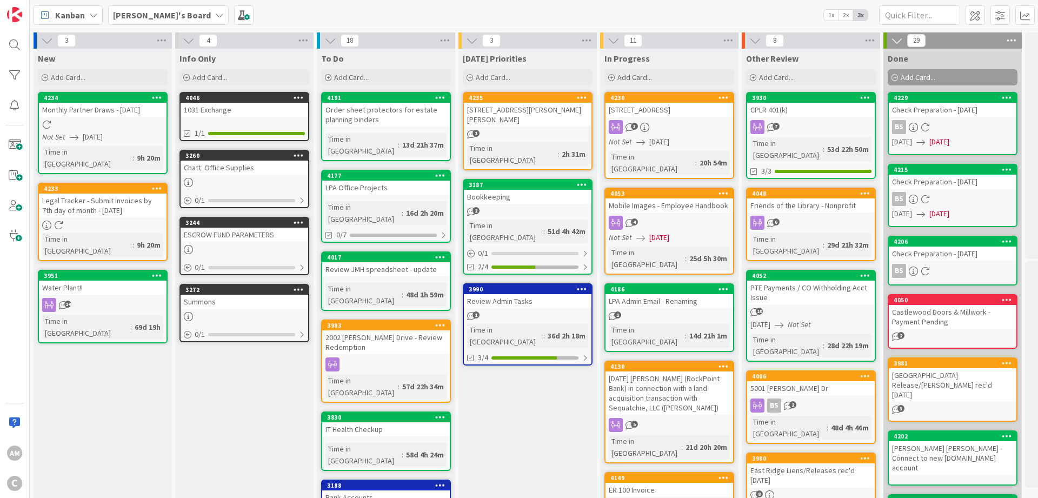
click at [161, 17] on b "[PERSON_NAME]'s Board" at bounding box center [162, 15] width 98 height 11
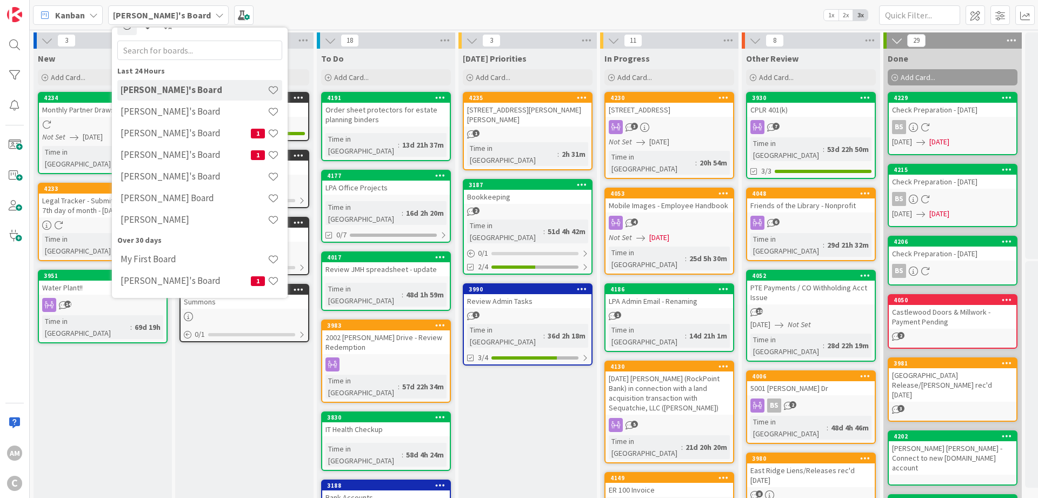
scroll to position [17, 0]
click at [163, 196] on h4 "[PERSON_NAME] Board" at bounding box center [194, 198] width 147 height 11
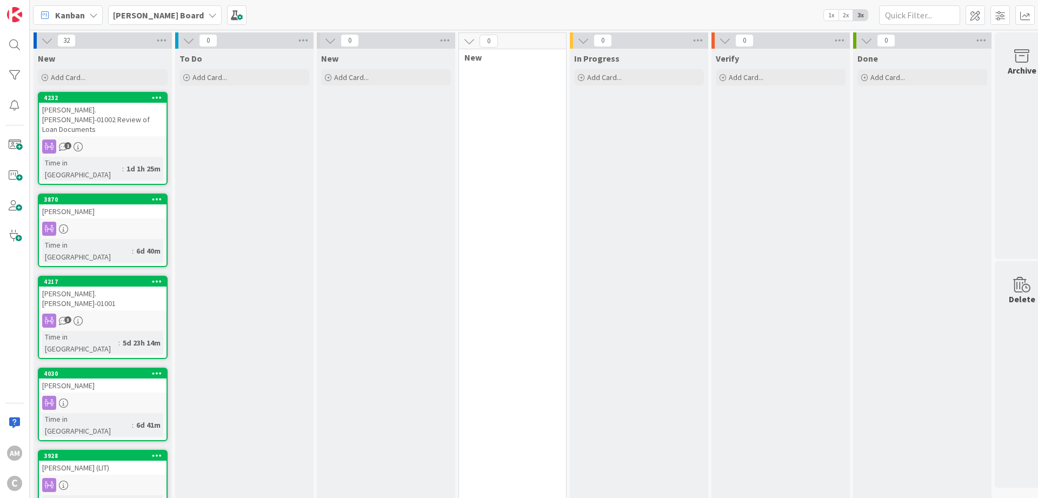
click at [159, 25] on div "Kanban [PERSON_NAME] Board 1x 2x 3x" at bounding box center [534, 15] width 1008 height 30
click at [160, 18] on div "[PERSON_NAME] Board" at bounding box center [165, 14] width 114 height 19
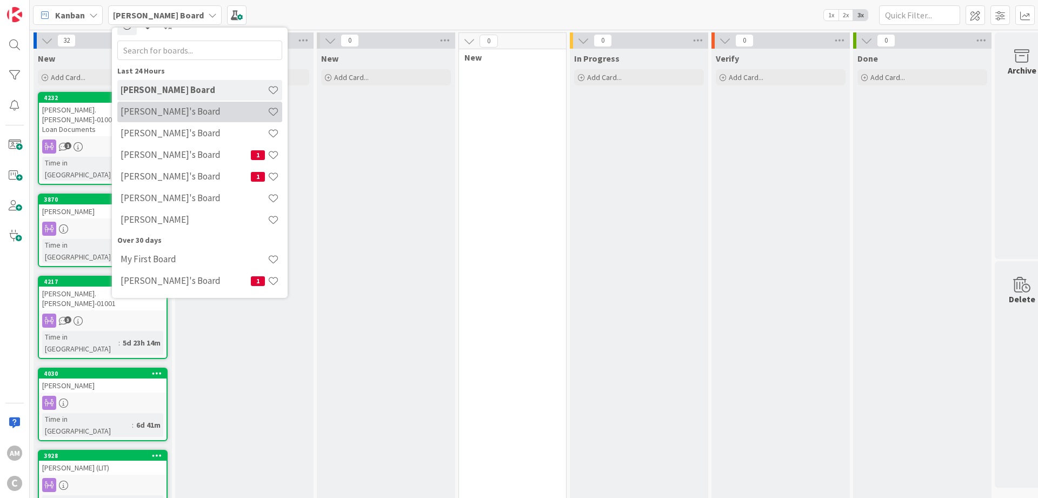
click at [169, 115] on h4 "[PERSON_NAME]'s Board" at bounding box center [194, 111] width 147 height 11
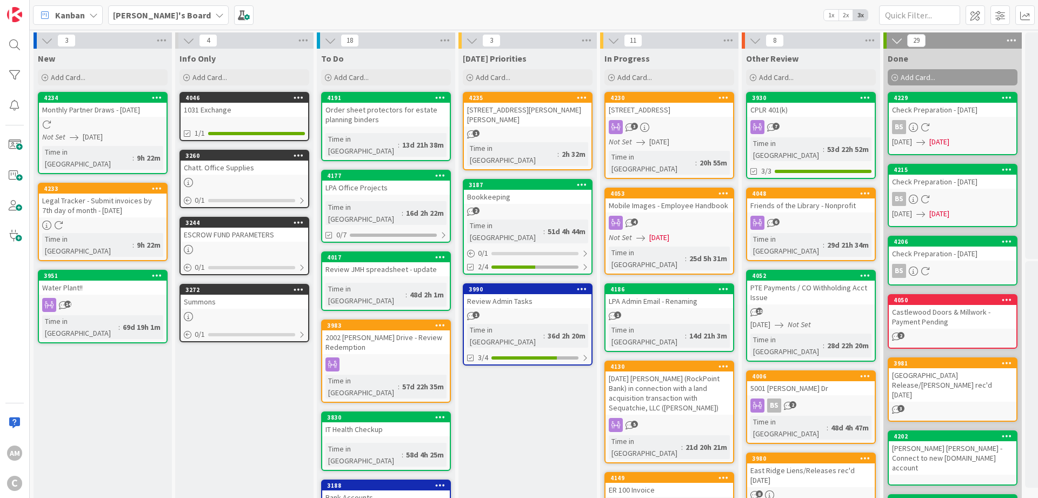
click at [174, 15] on div "[PERSON_NAME]'s Board" at bounding box center [168, 14] width 121 height 19
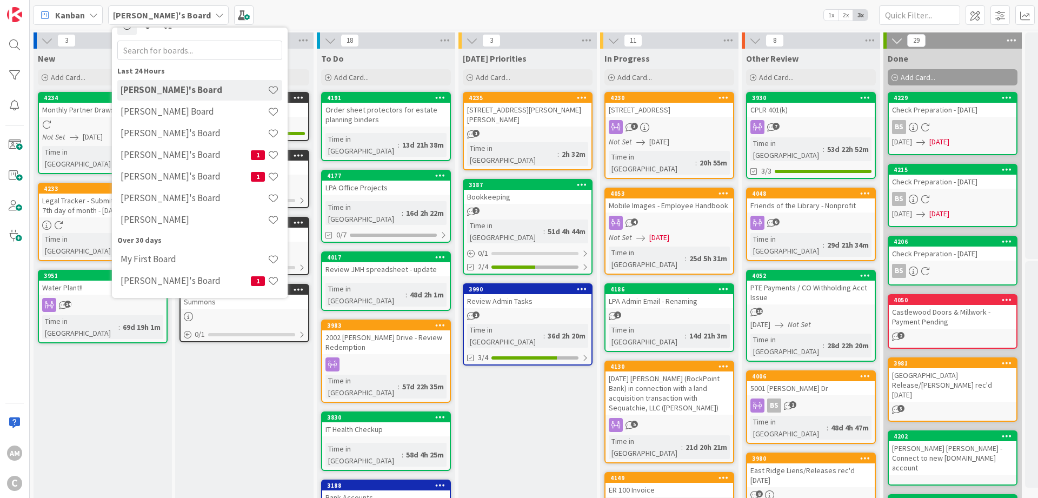
scroll to position [17, 0]
click at [155, 223] on h4 "[PERSON_NAME]" at bounding box center [194, 219] width 147 height 11
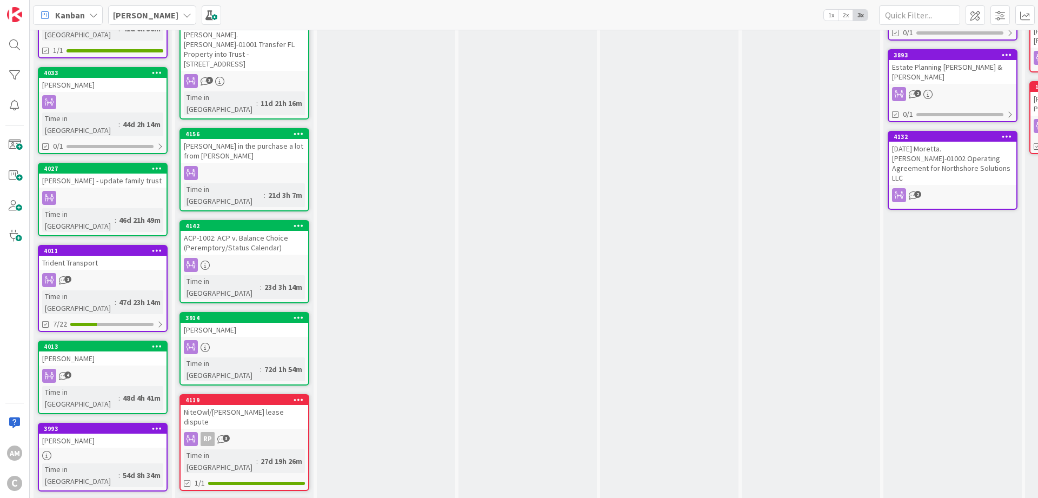
scroll to position [399, 0]
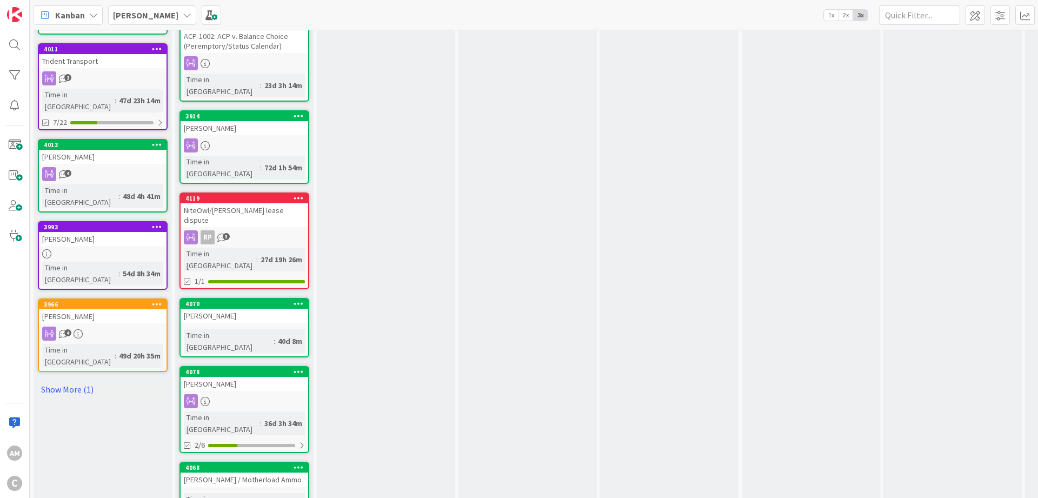
scroll to position [594, 0]
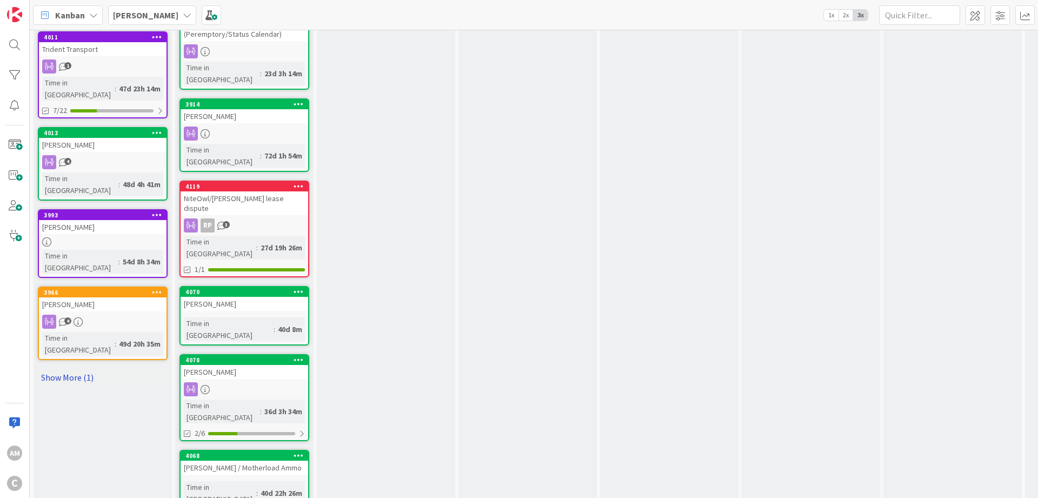
click at [79, 369] on link "Show More (1)" at bounding box center [103, 377] width 130 height 17
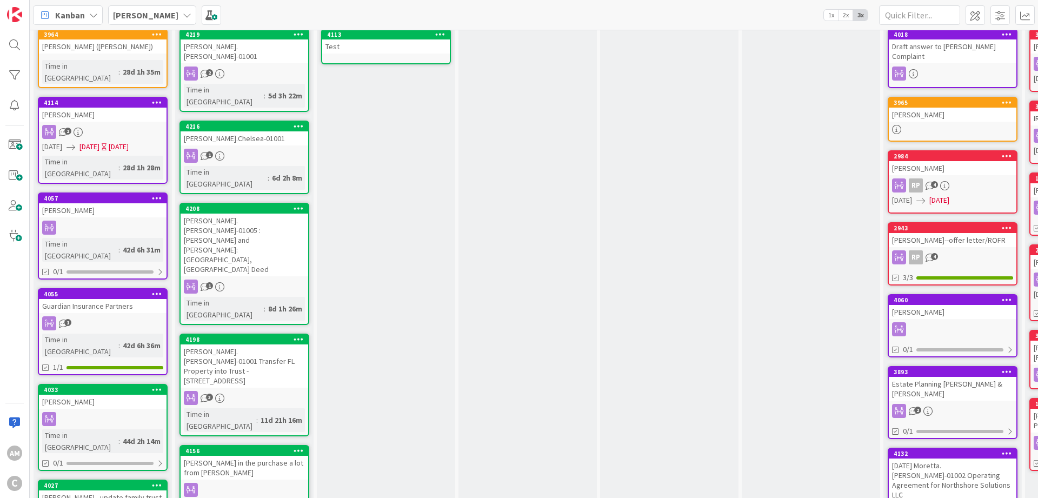
scroll to position [0, 0]
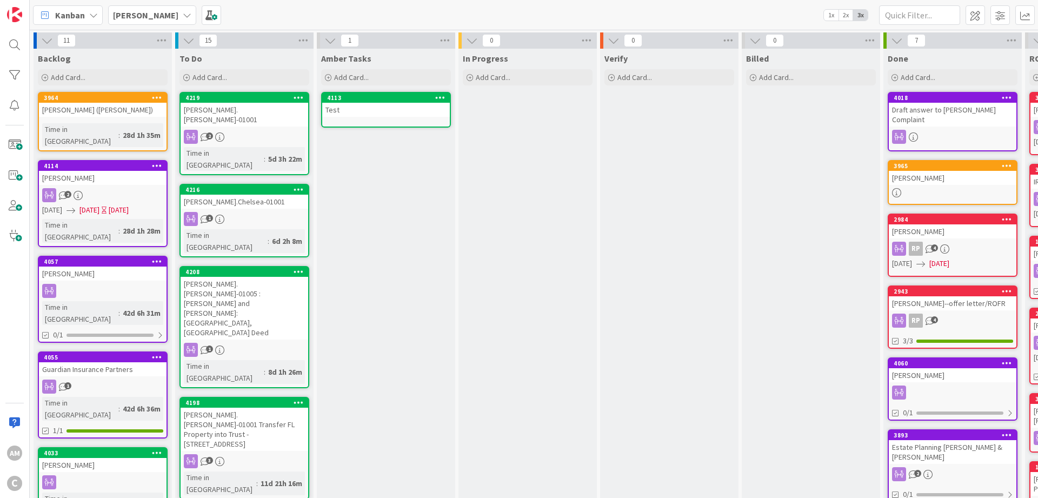
click at [144, 17] on b "[PERSON_NAME]" at bounding box center [145, 15] width 65 height 11
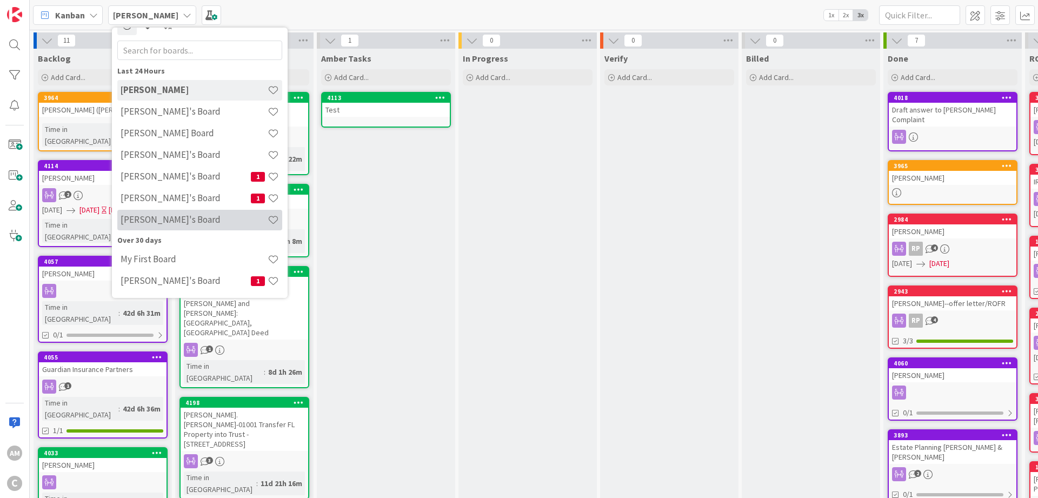
click at [160, 220] on h4 "[PERSON_NAME]'s Board" at bounding box center [194, 219] width 147 height 11
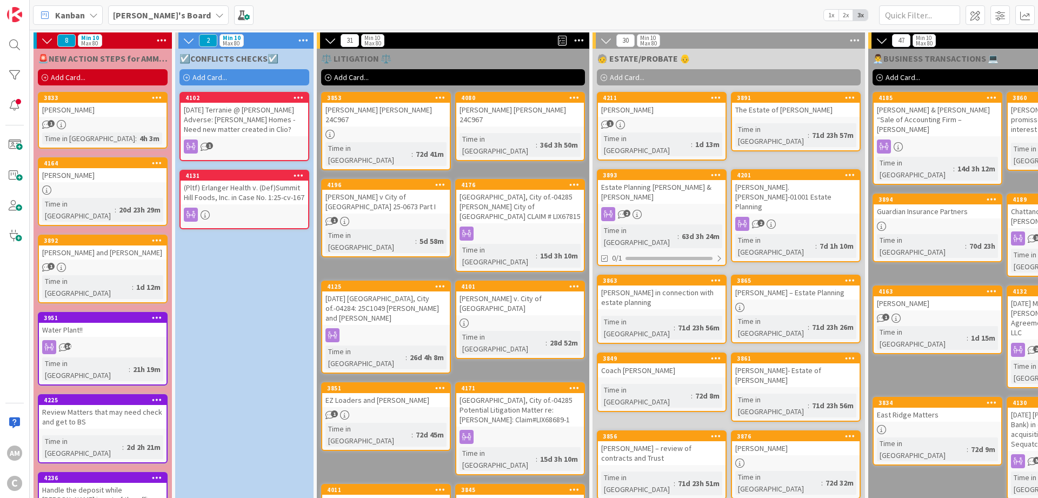
click at [162, 18] on b "[PERSON_NAME]'s Board" at bounding box center [162, 15] width 98 height 11
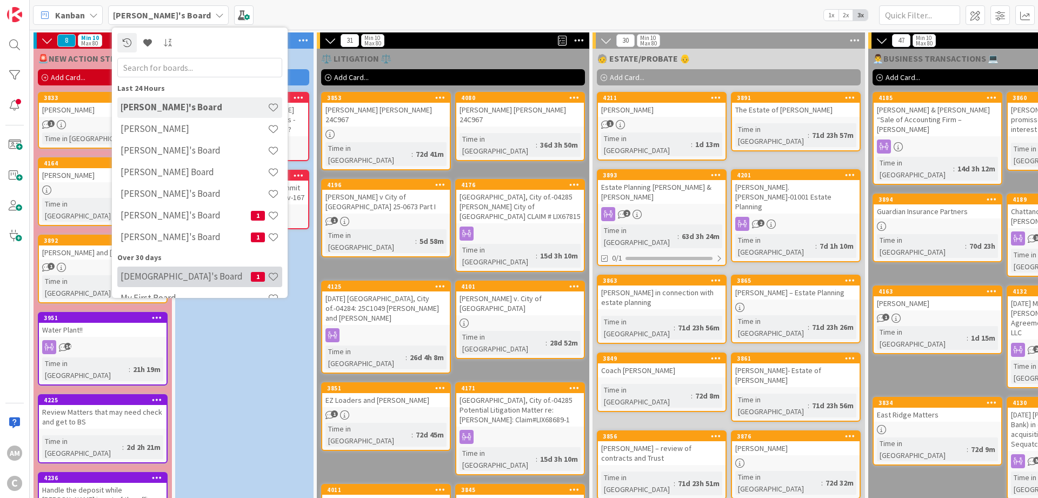
click at [195, 269] on div "Christian's Board 1" at bounding box center [199, 277] width 165 height 21
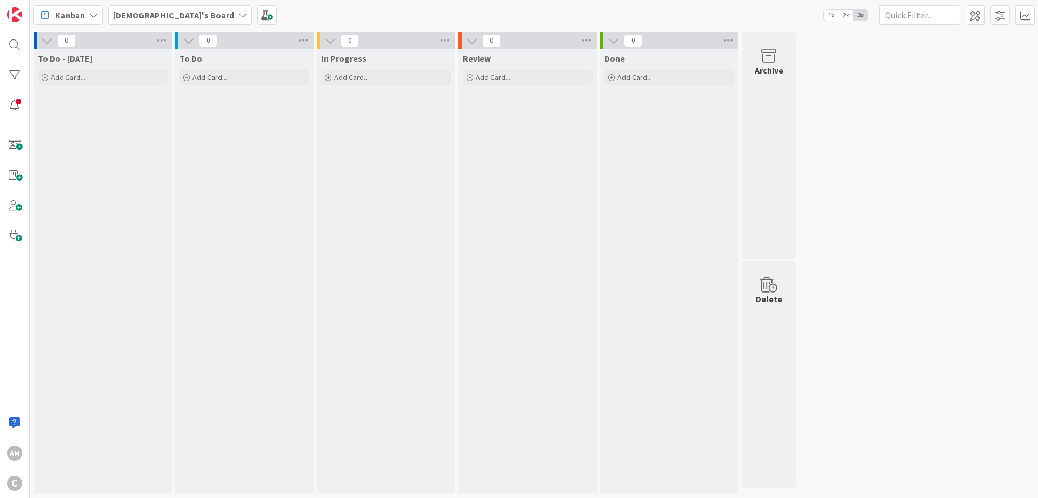
click at [151, 12] on b "Christian's Board" at bounding box center [173, 15] width 121 height 11
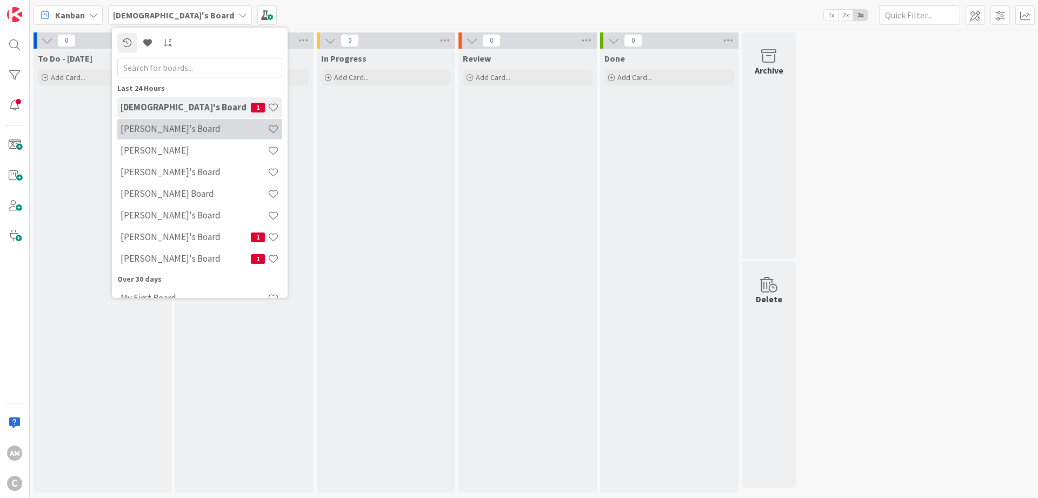
click at [154, 128] on h4 "[PERSON_NAME]'s Board" at bounding box center [194, 128] width 147 height 11
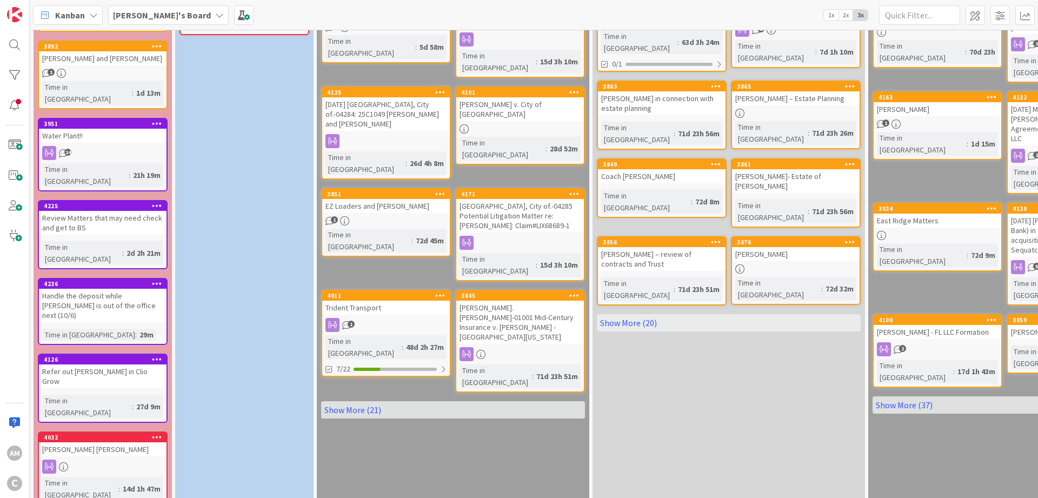
scroll to position [200, 0]
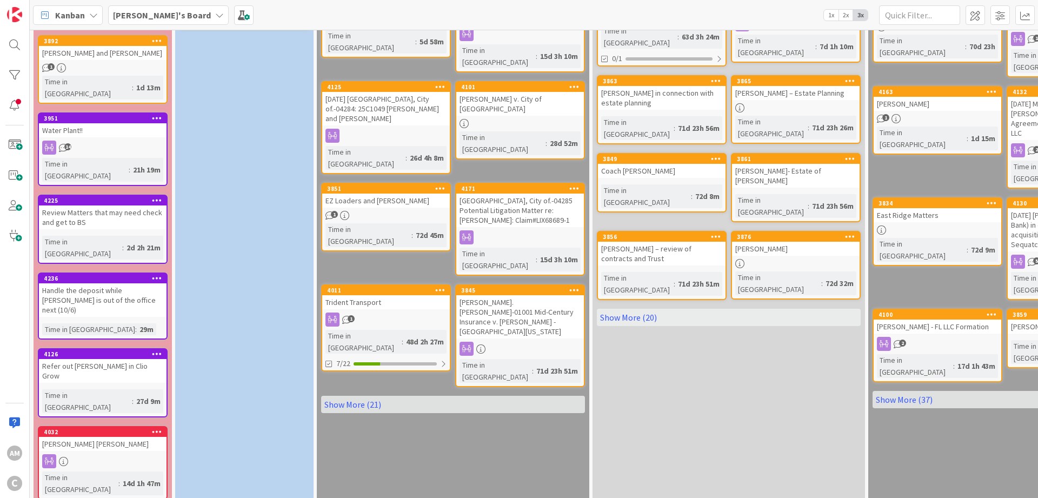
click at [429, 211] on div "1" at bounding box center [386, 215] width 128 height 9
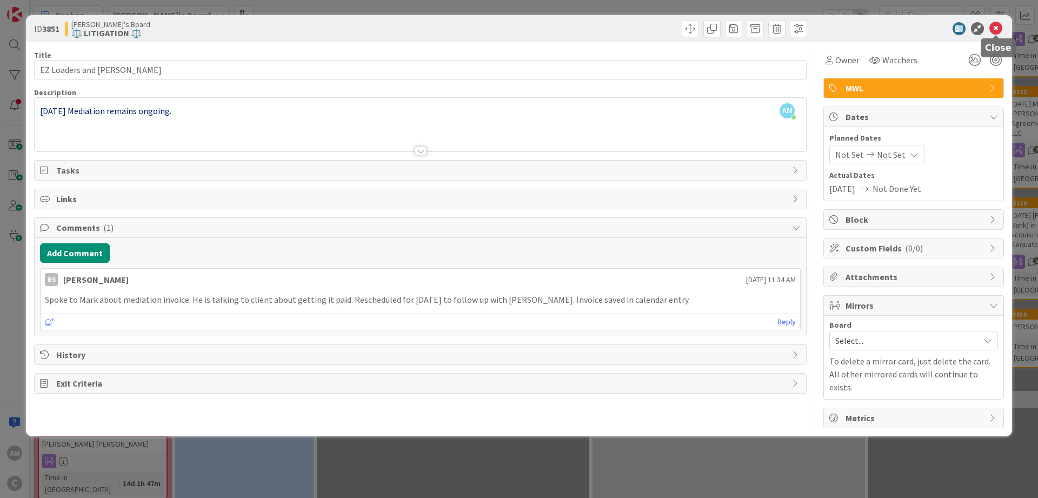
click at [999, 27] on icon at bounding box center [996, 28] width 13 height 13
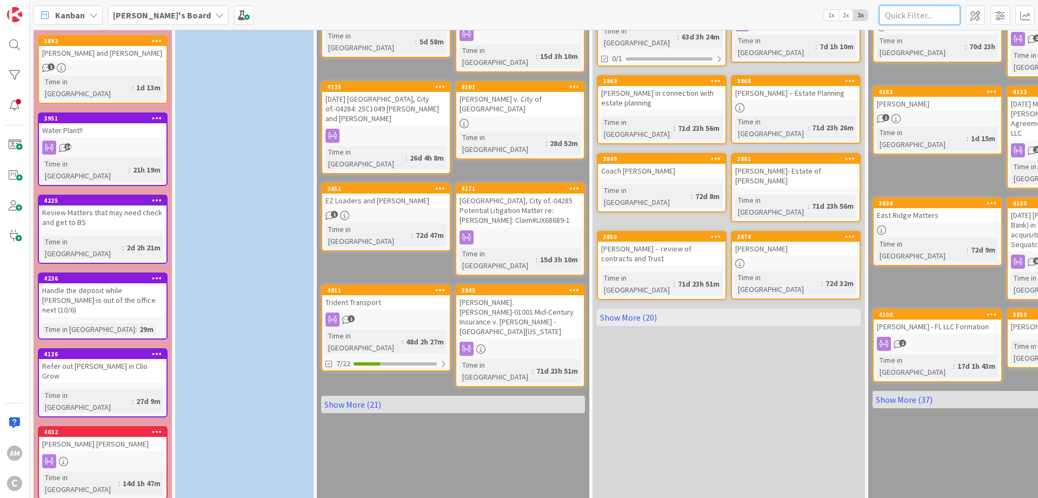
click at [959, 20] on input "text" at bounding box center [919, 14] width 81 height 19
type input "shirley"
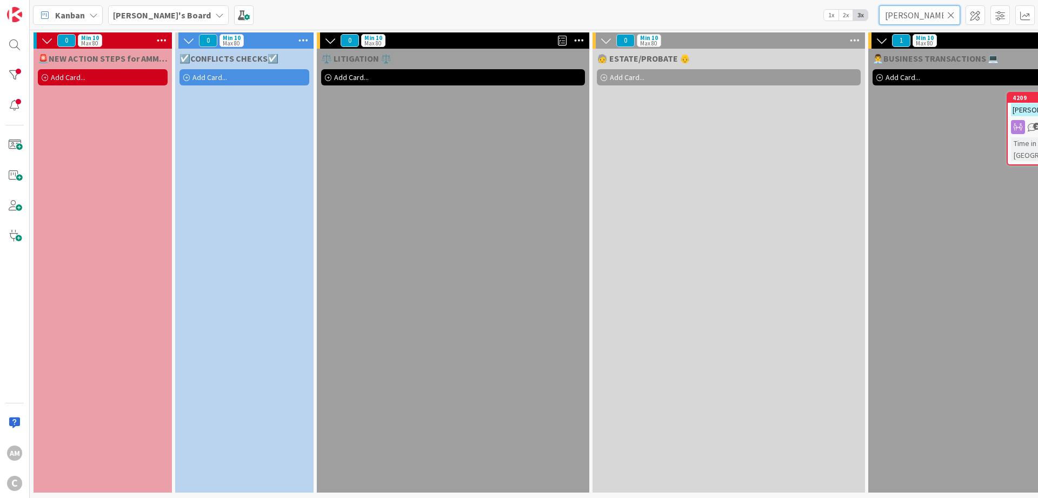
scroll to position [4, 0]
click at [1021, 105] on mark "Shirley" at bounding box center [1038, 109] width 55 height 12
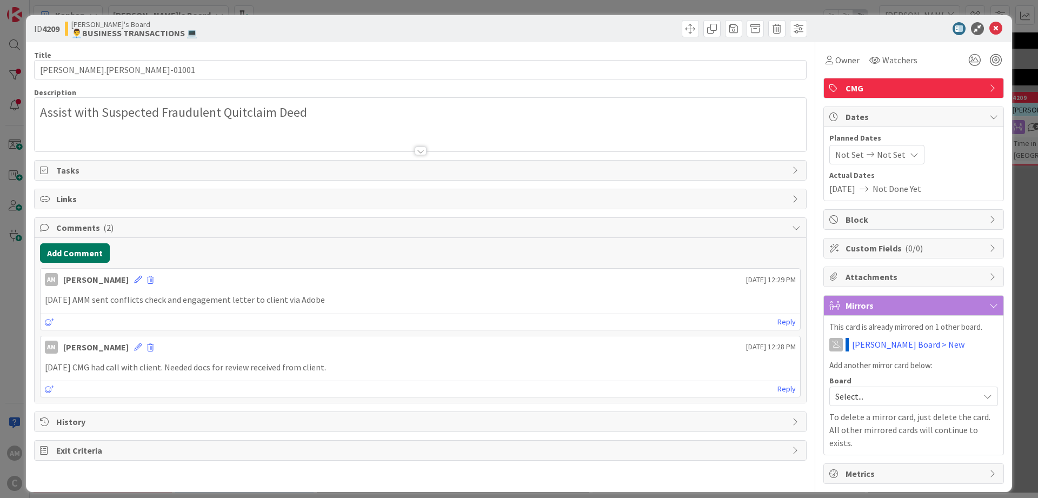
click at [71, 244] on button "Add Comment" at bounding box center [75, 252] width 70 height 19
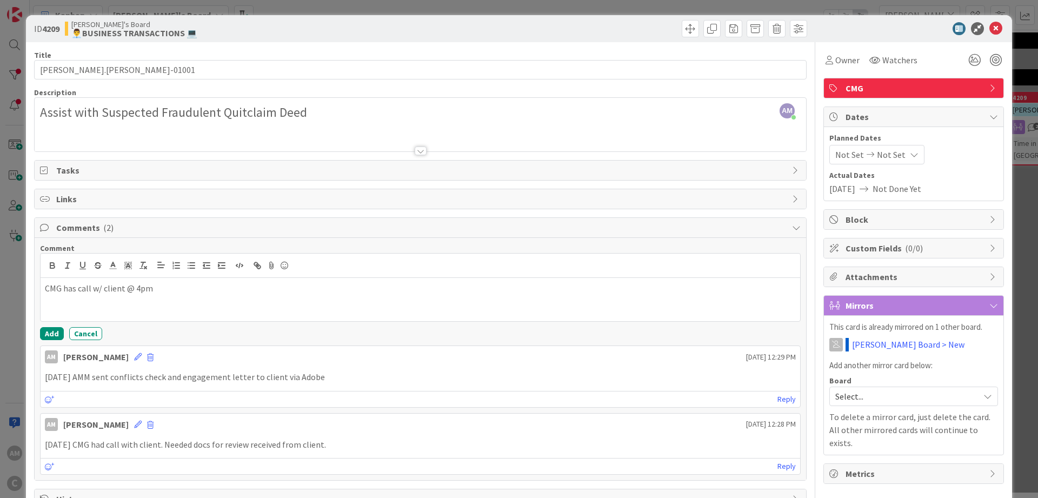
click at [877, 156] on span "Not Set" at bounding box center [891, 154] width 29 height 13
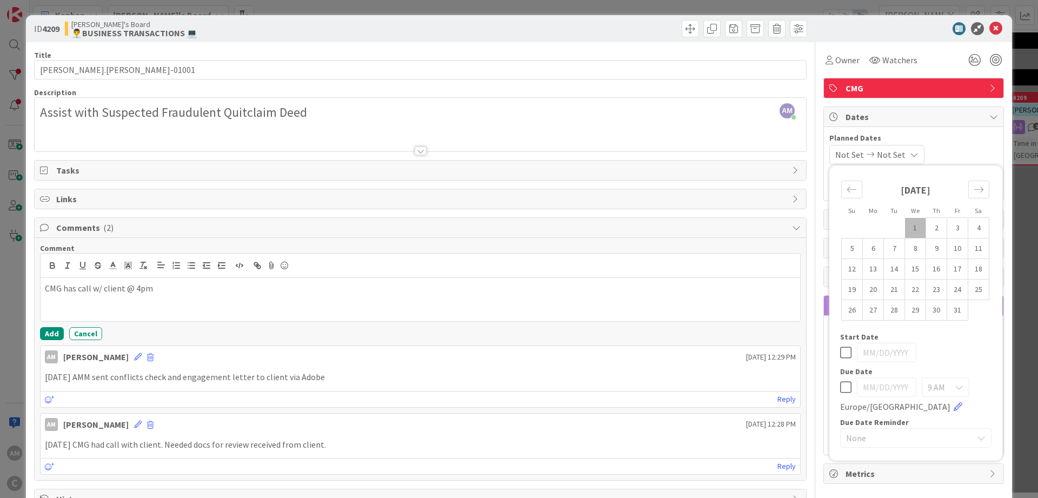
click at [905, 224] on td "1" at bounding box center [915, 228] width 21 height 21
type input "[DATE]"
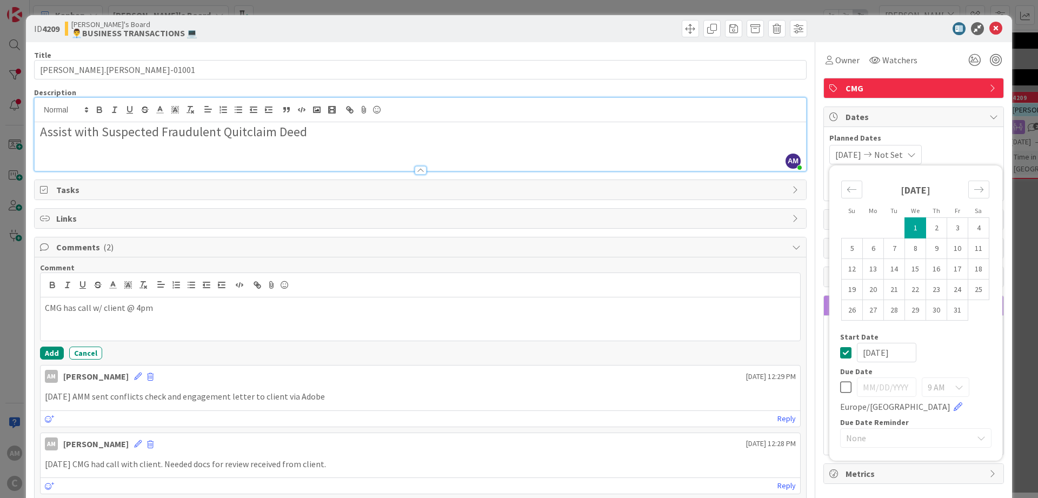
click at [682, 122] on div "Assist with Suspected Fraudulent Quitclaim Deed" at bounding box center [421, 146] width 772 height 49
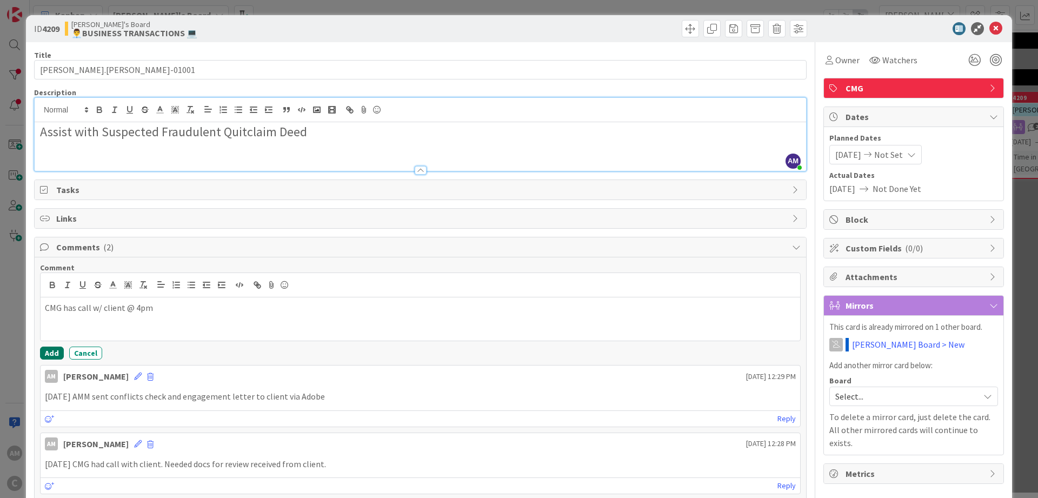
click at [52, 357] on button "Add" at bounding box center [52, 353] width 24 height 13
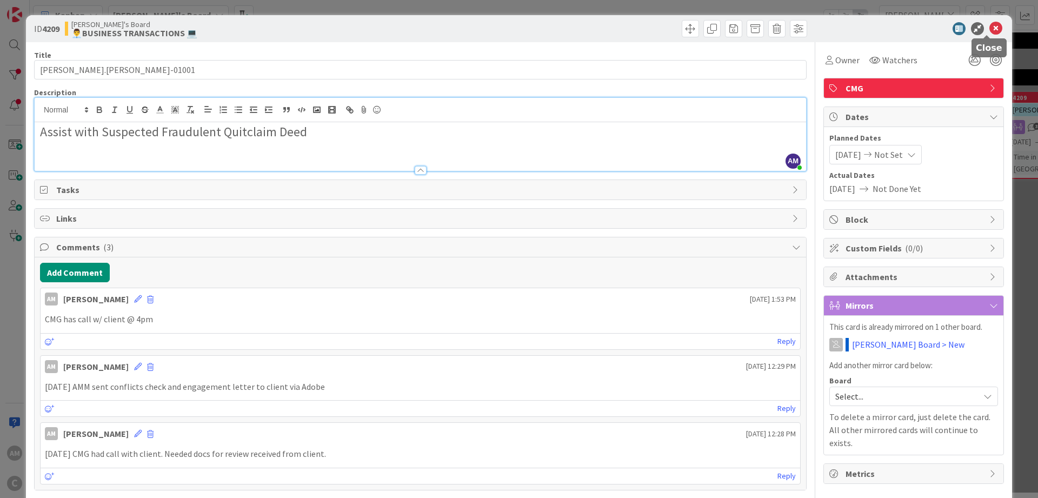
click at [990, 26] on icon at bounding box center [996, 28] width 13 height 13
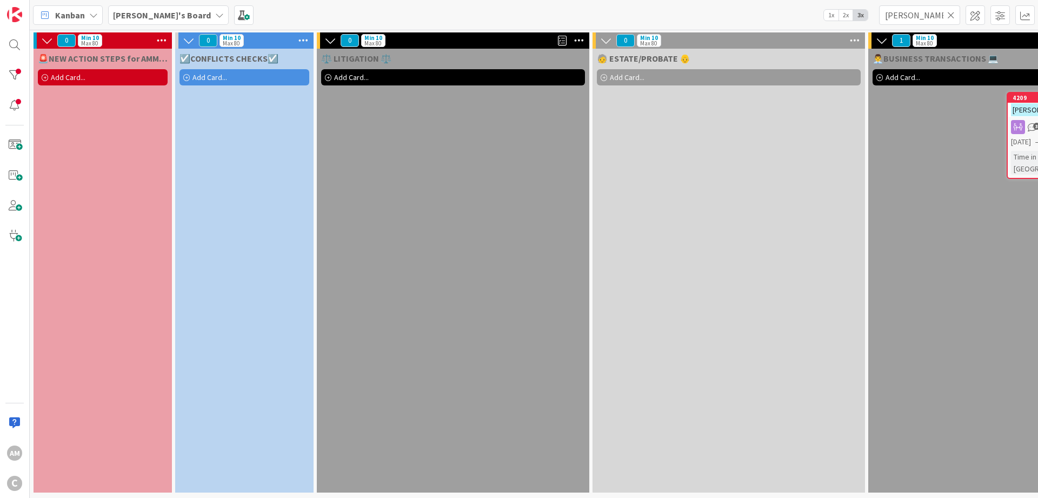
click at [951, 12] on icon at bounding box center [951, 15] width 8 height 10
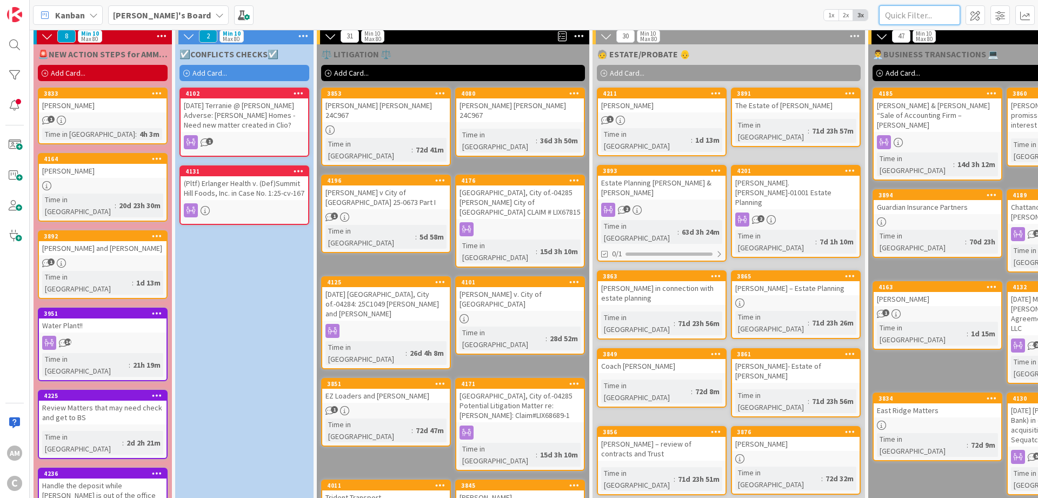
click at [918, 11] on input "text" at bounding box center [919, 14] width 81 height 19
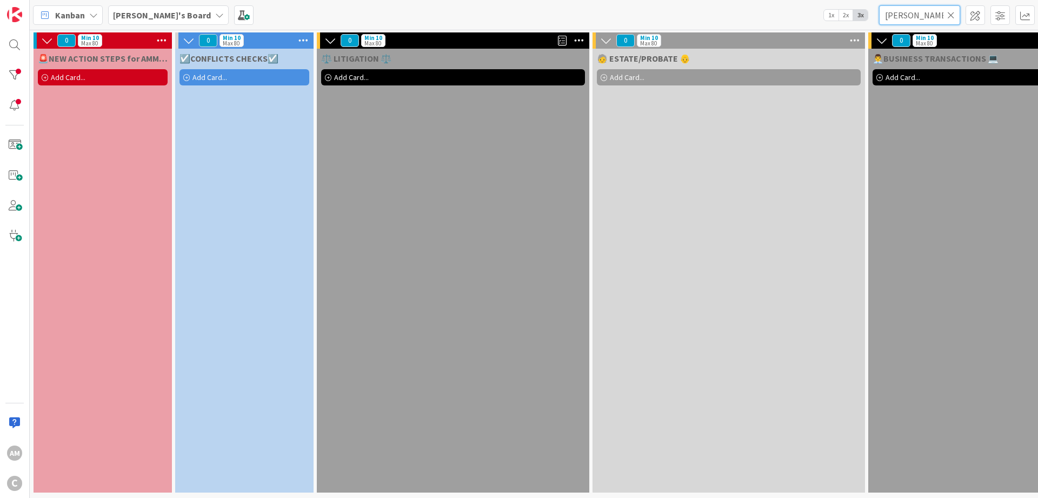
type input "kish"
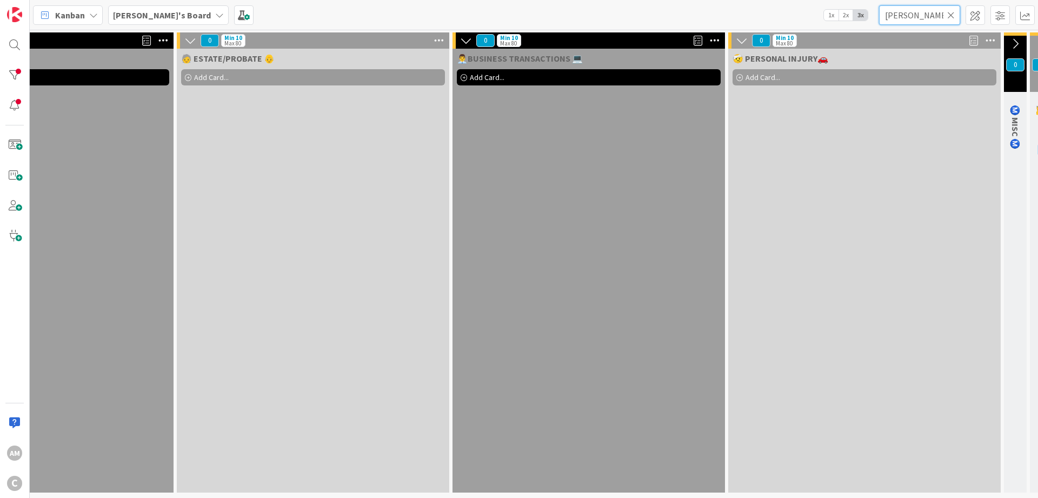
scroll to position [4, 642]
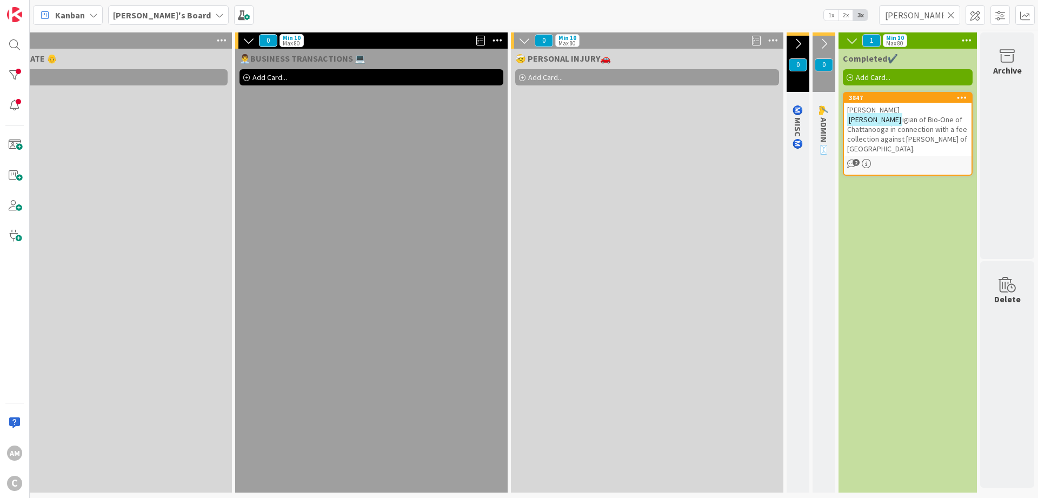
click at [947, 140] on div "Michael Kish igian of Bio-One of Chattanooga in connection with a fee collectio…" at bounding box center [908, 129] width 128 height 53
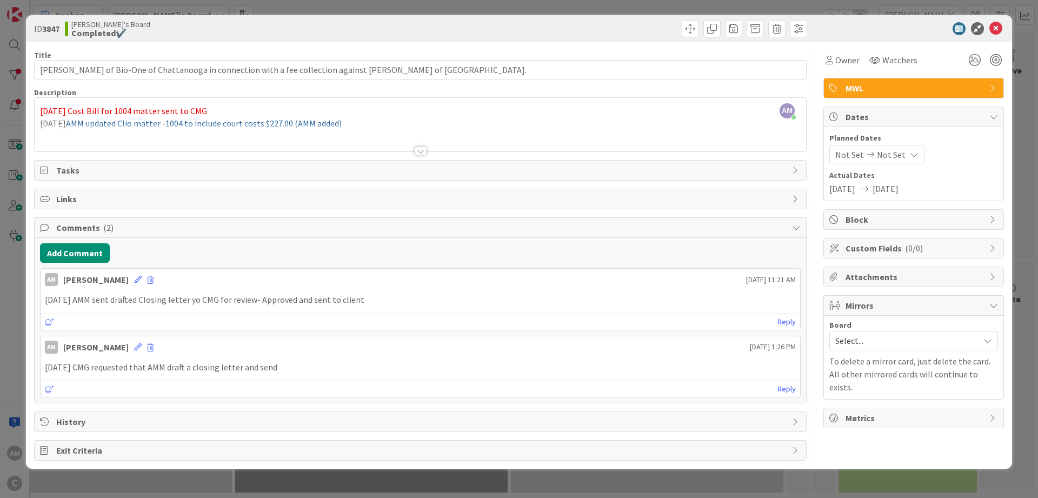
click at [422, 151] on div at bounding box center [421, 151] width 12 height 9
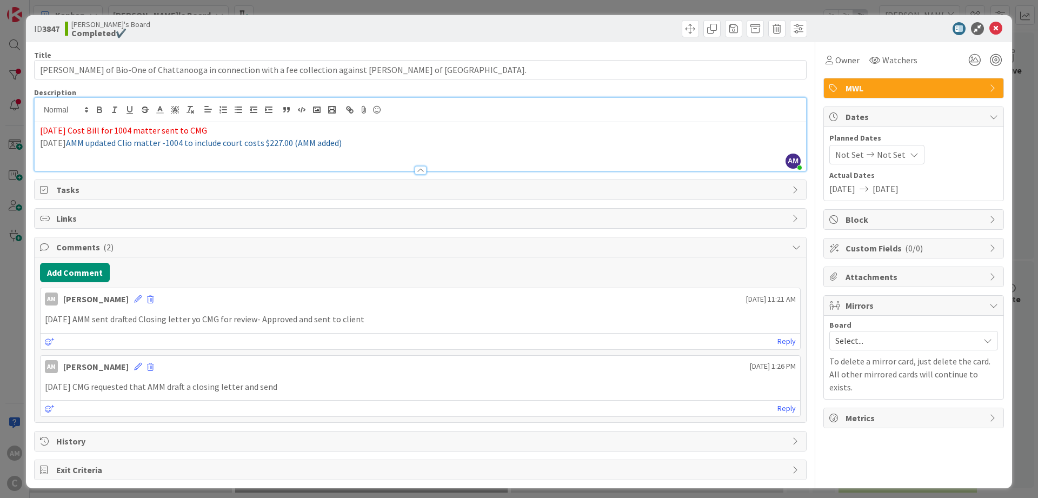
click at [205, 320] on p "2025-09-30 AMM sent drafted Closing letter yo CMG for review- Approved and sent…" at bounding box center [420, 319] width 751 height 12
click at [134, 299] on icon at bounding box center [138, 299] width 8 height 8
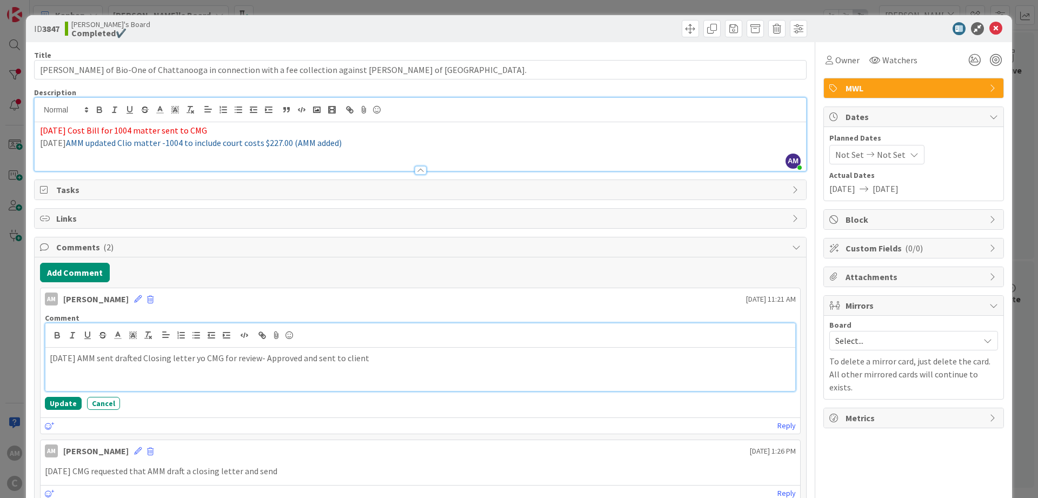
click at [209, 360] on p "2025-09-30 AMM sent drafted Closing letter yo CMG for review- Approved and sent…" at bounding box center [420, 358] width 741 height 12
click at [68, 404] on button "Update" at bounding box center [63, 403] width 37 height 13
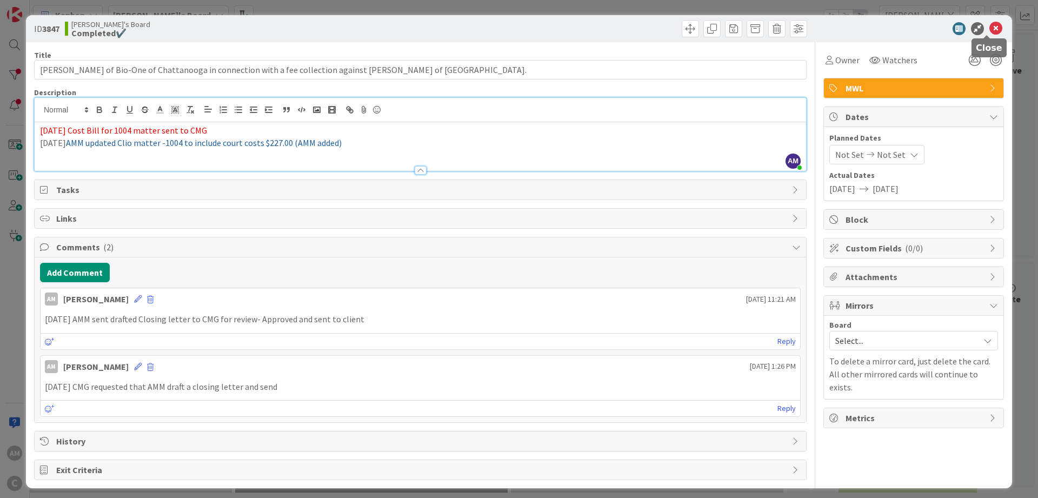
click at [990, 28] on icon at bounding box center [996, 28] width 13 height 13
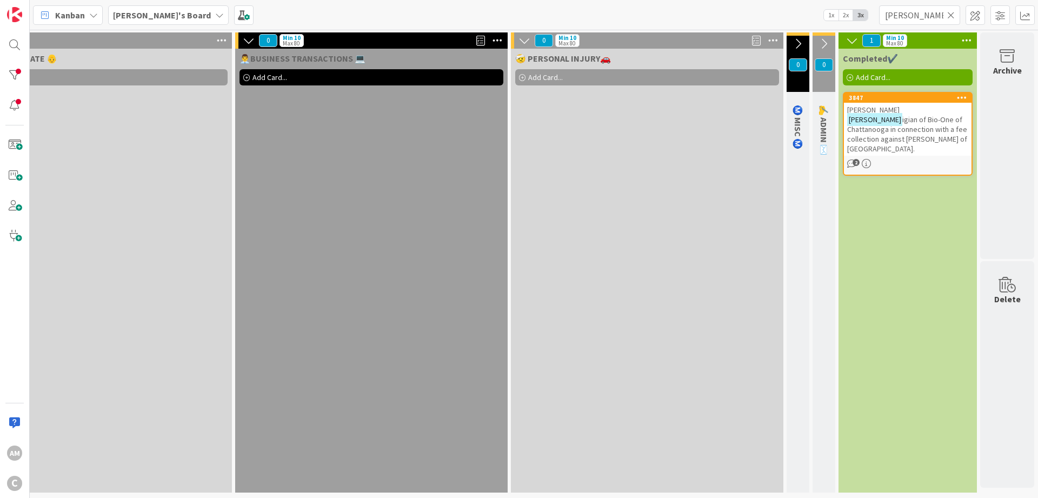
click at [951, 12] on icon at bounding box center [951, 15] width 8 height 10
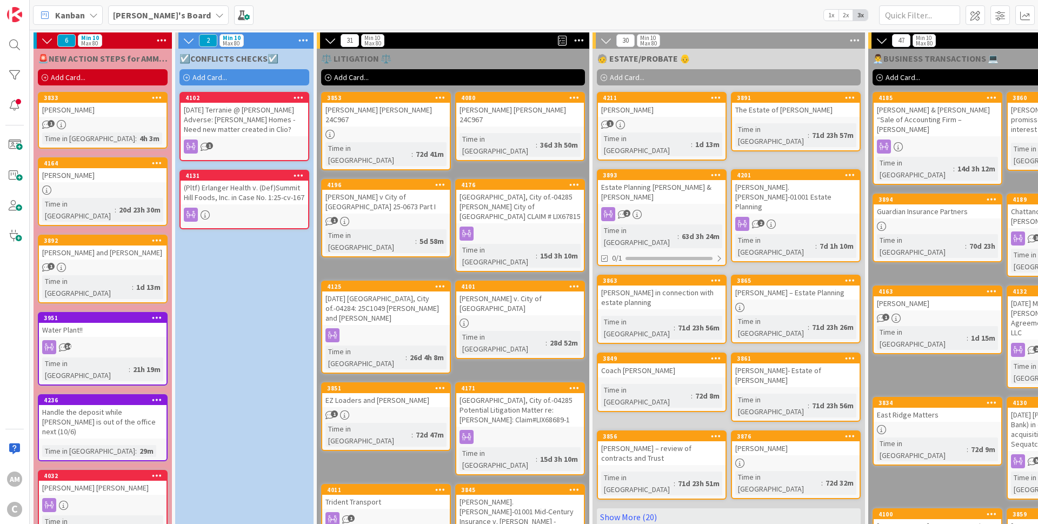
click at [401, 130] on div at bounding box center [386, 134] width 128 height 9
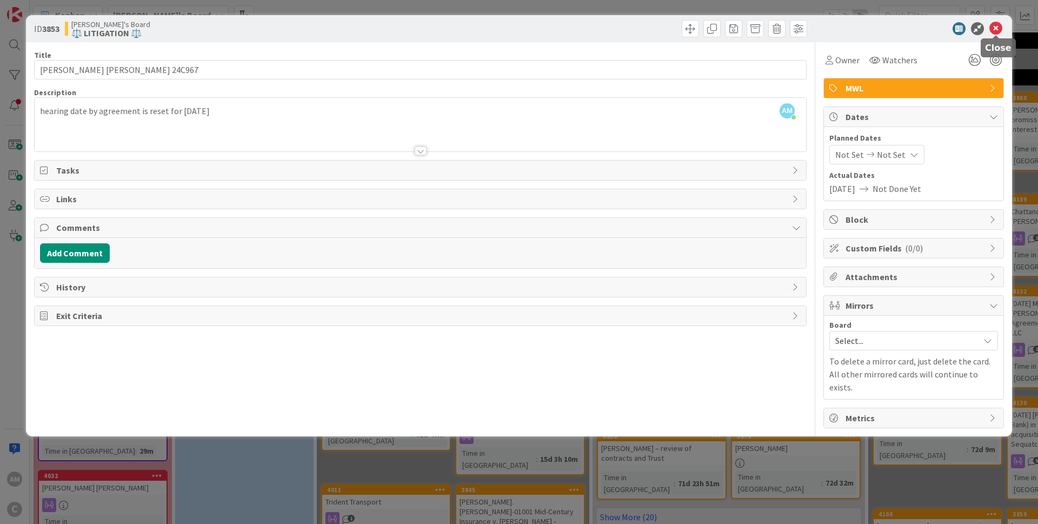
click at [999, 29] on icon at bounding box center [996, 28] width 13 height 13
